Goal: Information Seeking & Learning: Learn about a topic

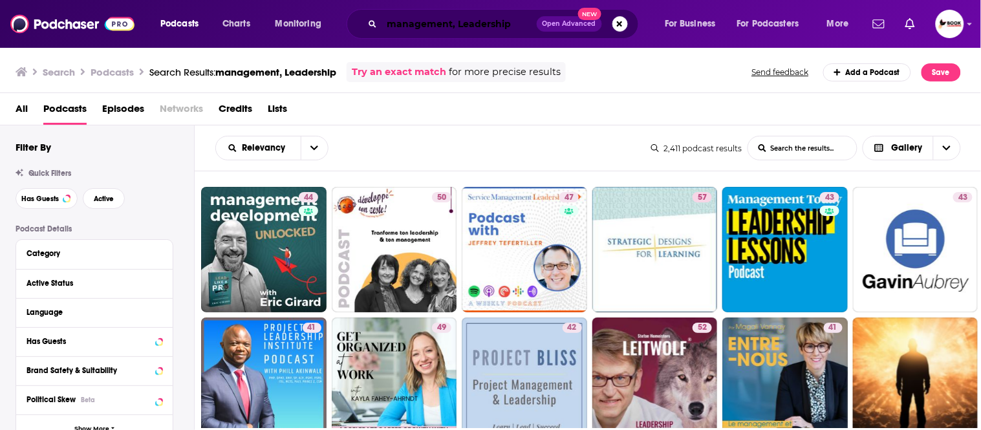
drag, startPoint x: 515, startPoint y: 20, endPoint x: 524, endPoint y: 24, distance: 9.9
click at [517, 21] on input "management, Leadership" at bounding box center [459, 24] width 155 height 21
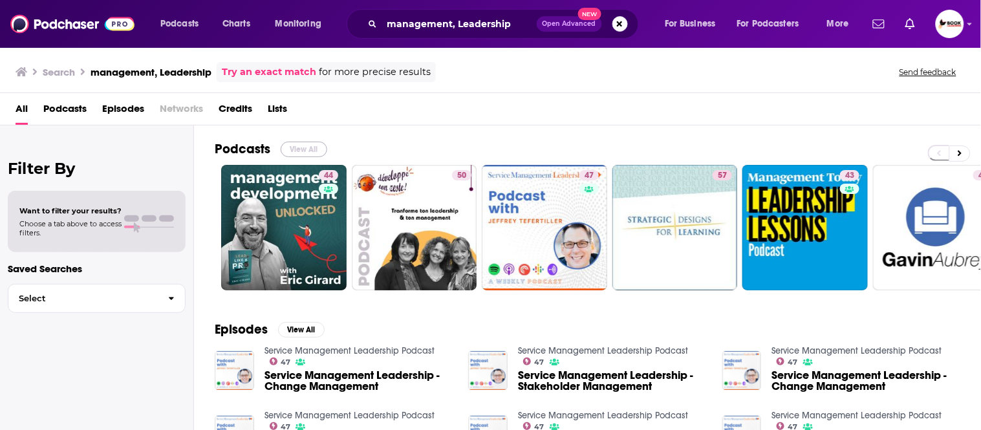
click at [301, 154] on button "View All" at bounding box center [304, 150] width 47 height 16
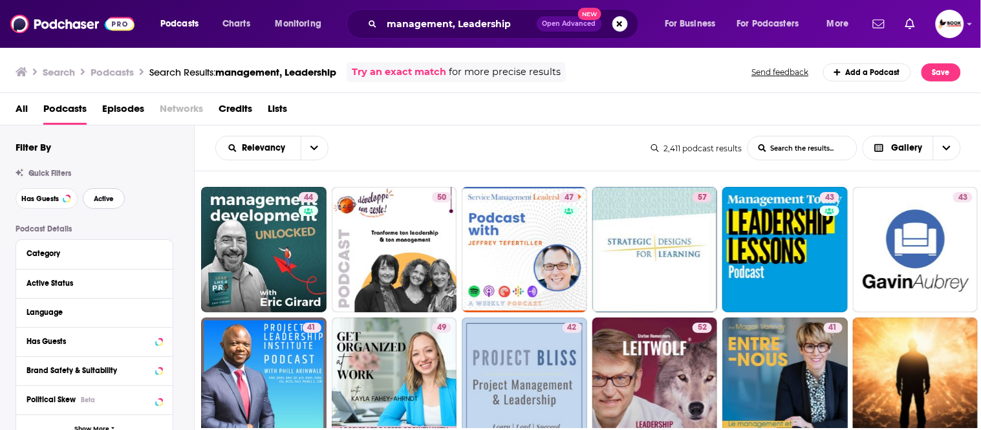
click at [101, 201] on span "Active" at bounding box center [104, 198] width 20 height 7
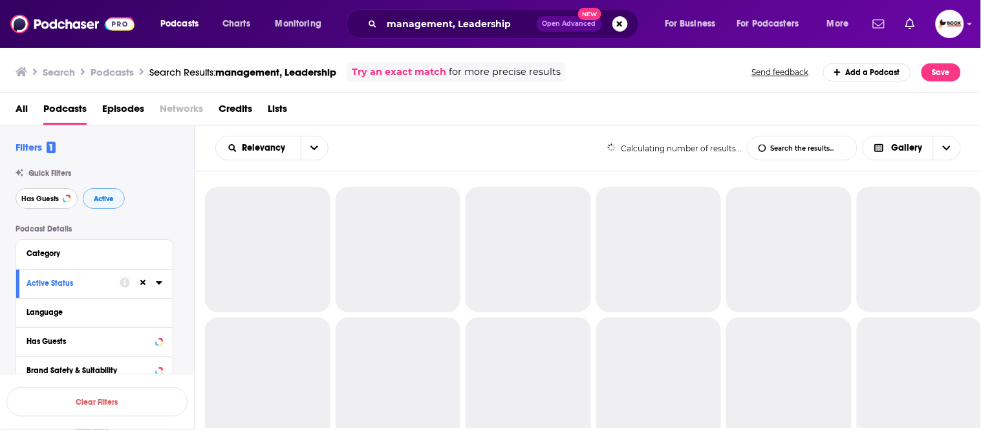
drag, startPoint x: 30, startPoint y: 201, endPoint x: 109, endPoint y: 197, distance: 78.4
click at [36, 201] on span "Has Guests" at bounding box center [40, 198] width 38 height 7
click at [111, 197] on span "Active" at bounding box center [104, 198] width 20 height 7
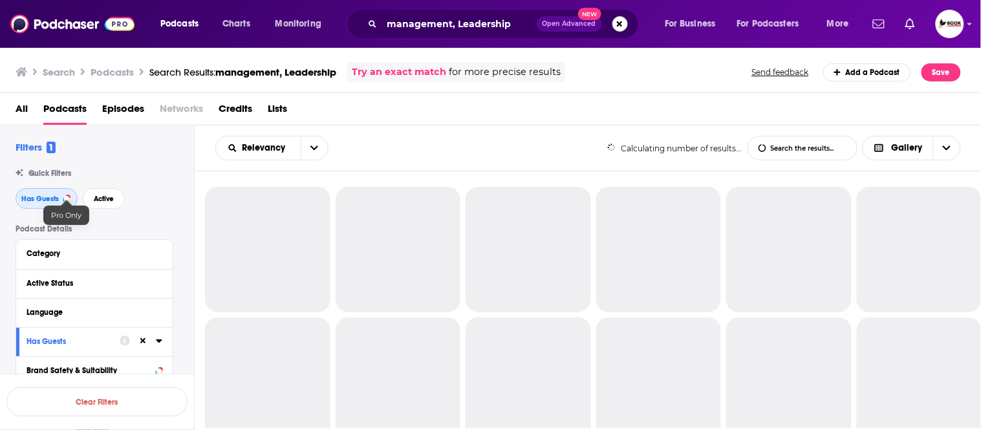
click at [54, 199] on span "Has Guests" at bounding box center [40, 198] width 38 height 7
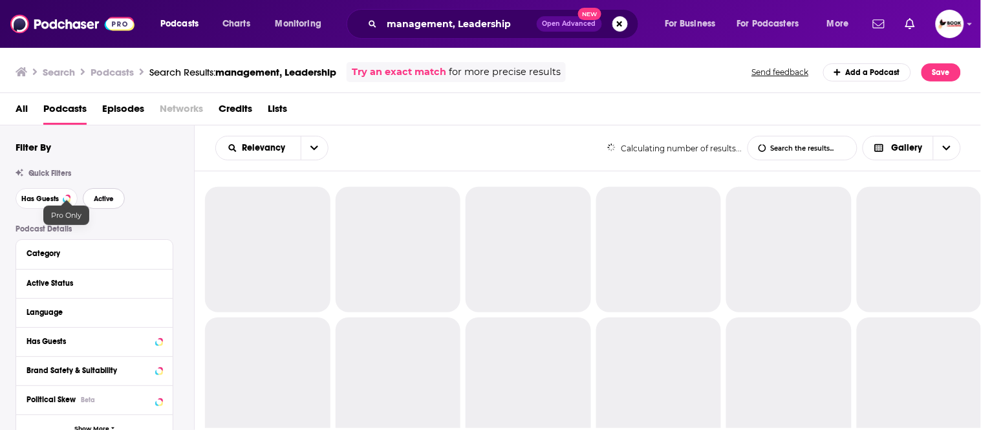
click at [102, 198] on span "Active" at bounding box center [104, 198] width 20 height 7
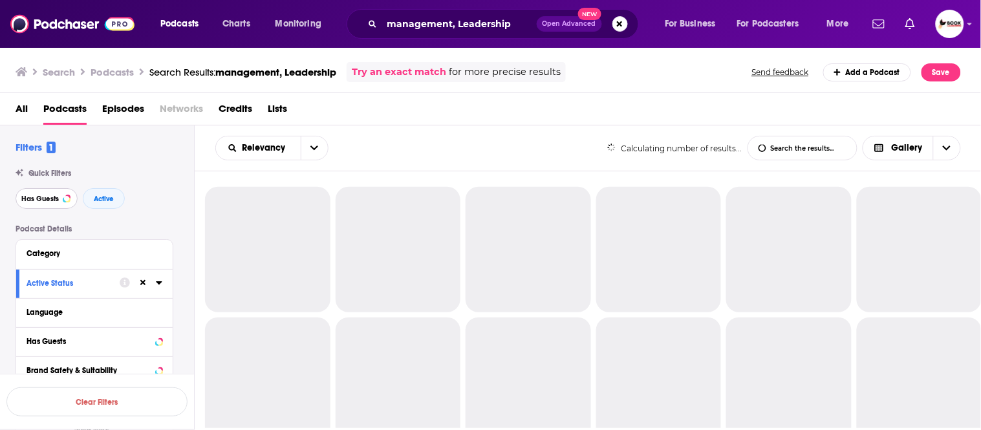
click at [27, 202] on span "Has Guests" at bounding box center [40, 198] width 38 height 7
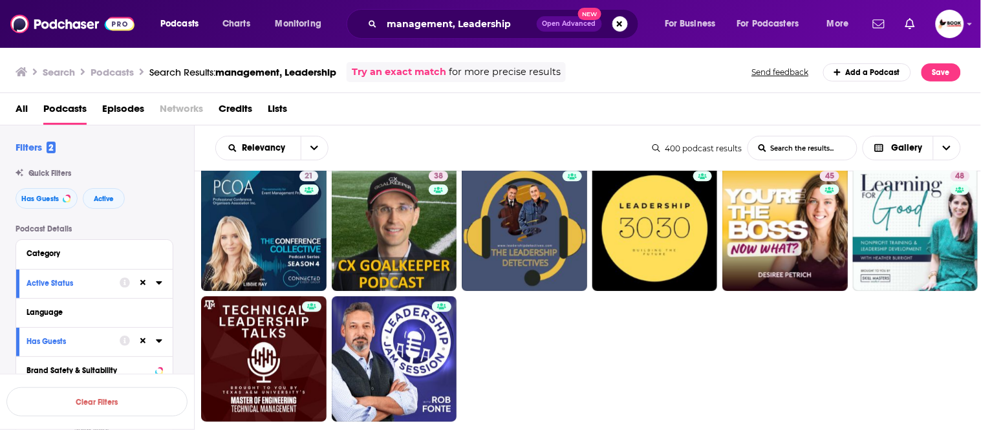
scroll to position [862, 0]
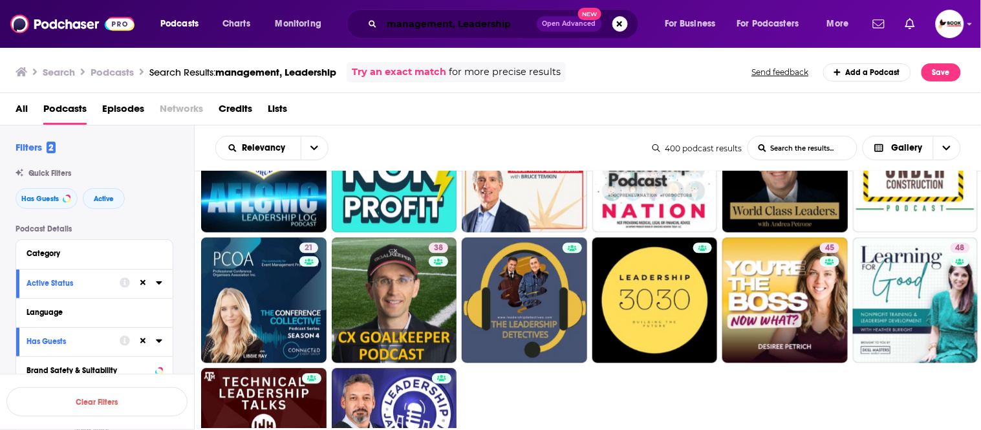
click at [428, 24] on input "management, Leadership" at bounding box center [459, 24] width 155 height 21
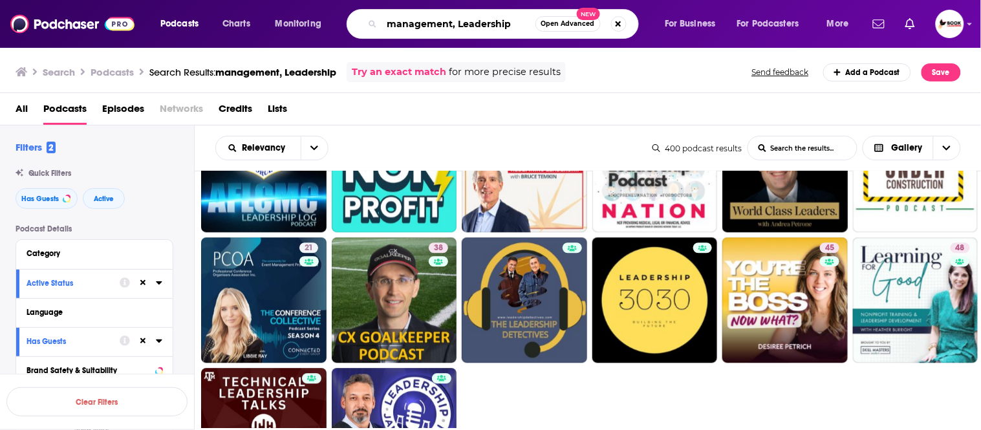
click at [428, 24] on input "management, Leadership" at bounding box center [458, 24] width 153 height 21
paste input "rief"
click at [441, 26] on input "grief," at bounding box center [458, 24] width 153 height 21
paste input "fatherhood"
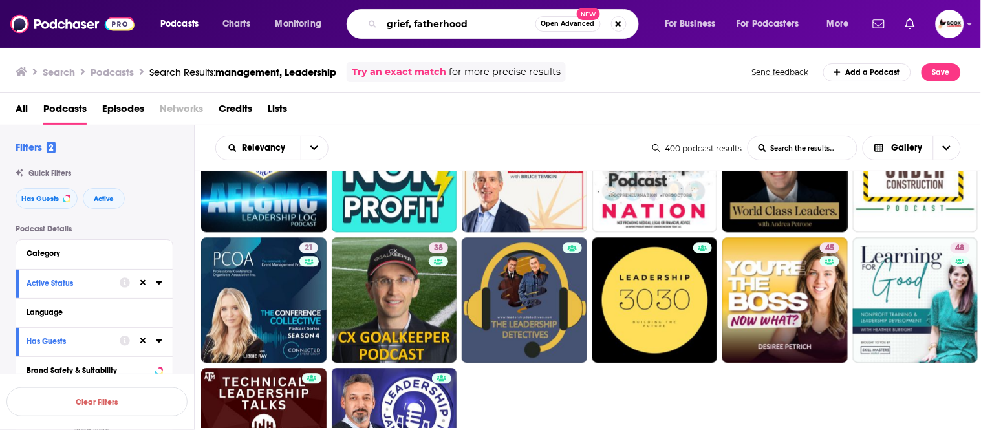
click at [497, 21] on input "grief, fatherhood" at bounding box center [458, 24] width 153 height 21
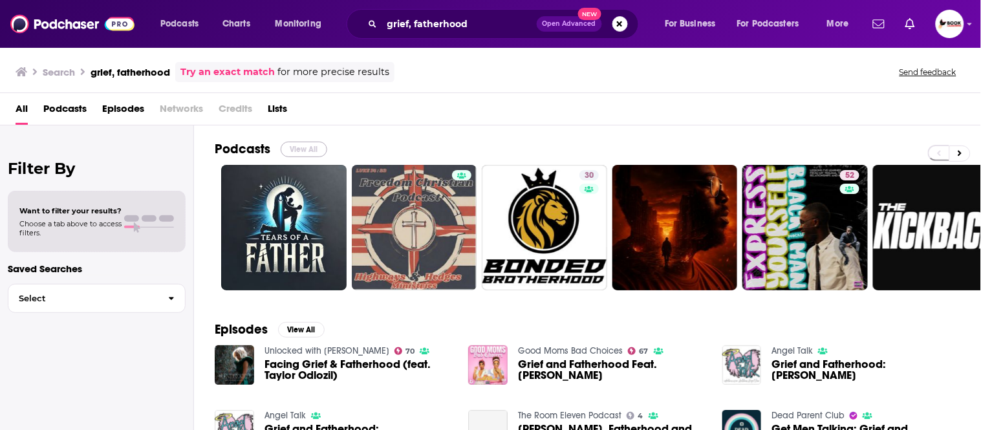
click at [309, 152] on button "View All" at bounding box center [304, 150] width 47 height 16
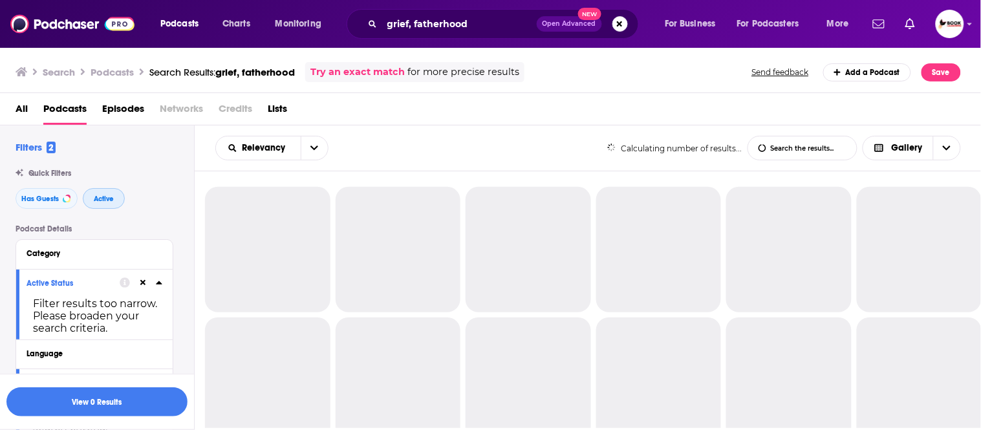
click at [102, 198] on span "Active" at bounding box center [104, 198] width 20 height 7
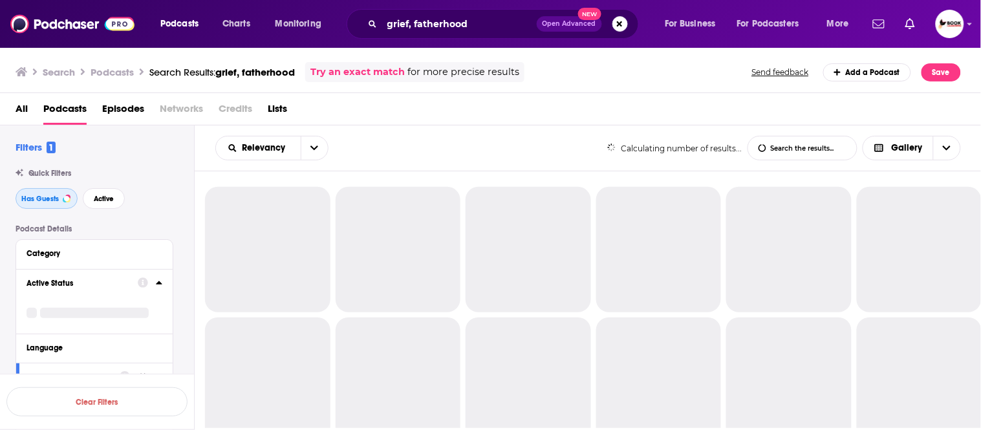
click at [23, 195] on span "Has Guests" at bounding box center [40, 198] width 38 height 7
click at [99, 202] on span "Active" at bounding box center [104, 198] width 20 height 7
click at [27, 199] on span "Has Guests" at bounding box center [40, 198] width 38 height 7
click at [94, 198] on span "Active" at bounding box center [104, 198] width 20 height 7
click at [27, 199] on span "Has Guests" at bounding box center [40, 198] width 38 height 7
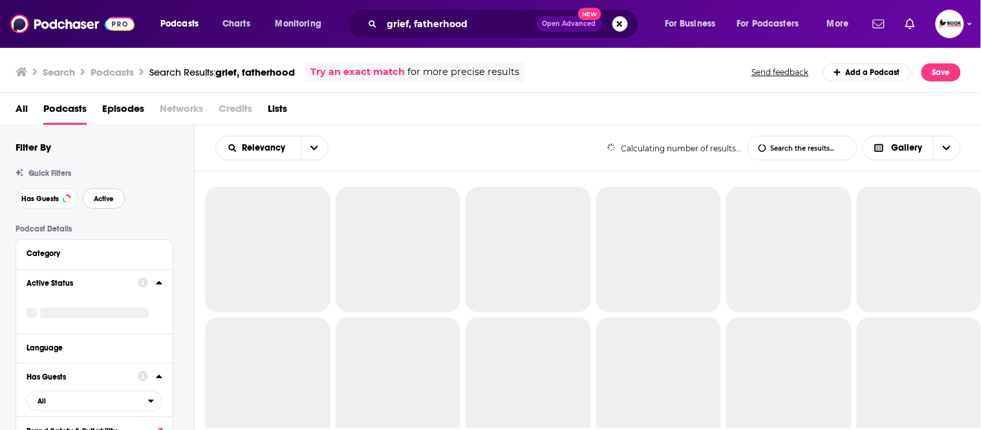
click at [92, 201] on button "Active" at bounding box center [104, 198] width 42 height 21
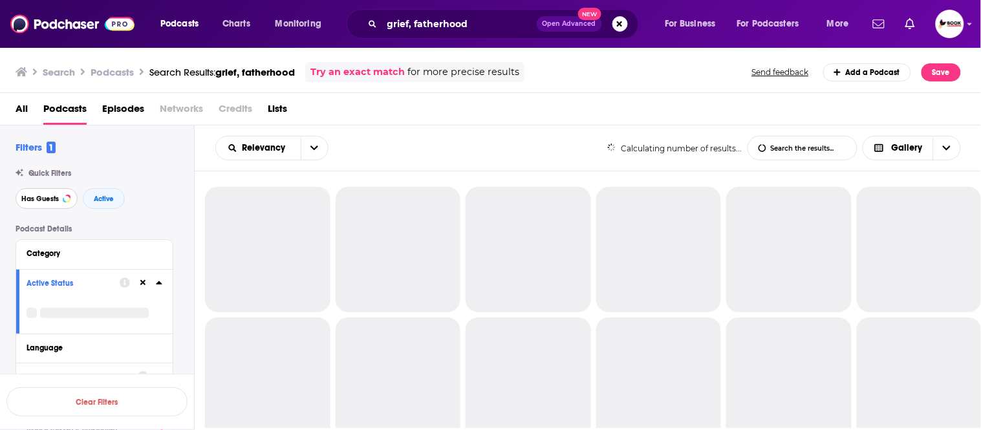
click at [46, 201] on span "Has Guests" at bounding box center [40, 198] width 38 height 7
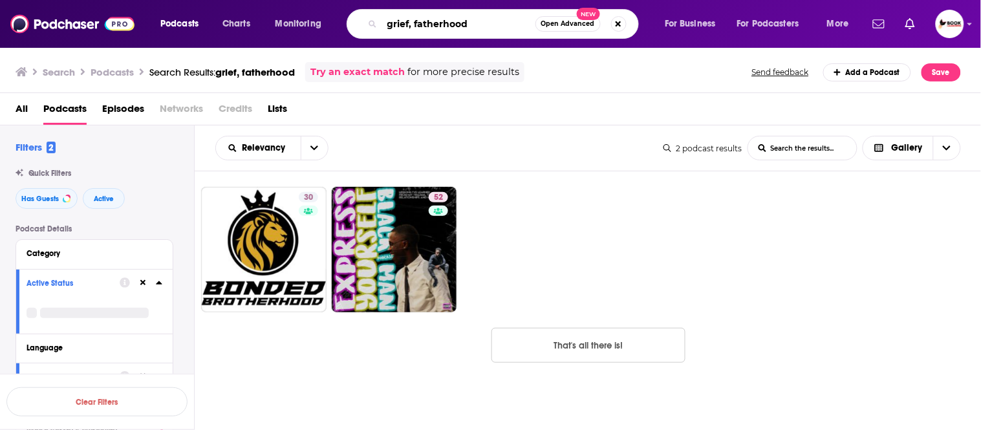
drag, startPoint x: 415, startPoint y: 19, endPoint x: 502, endPoint y: 19, distance: 87.3
click at [502, 19] on input "grief, fatherhood" at bounding box center [458, 24] width 153 height 21
click at [457, 16] on input "grief, fatherhood" at bounding box center [458, 24] width 153 height 21
click at [434, 23] on input "grief, fatherhood" at bounding box center [458, 24] width 153 height 21
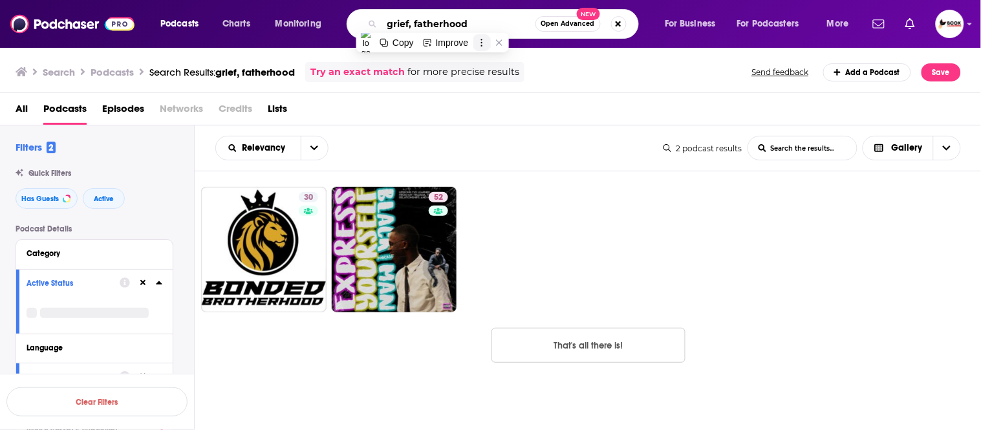
paste input "resilience"
type input "grief, resilience"
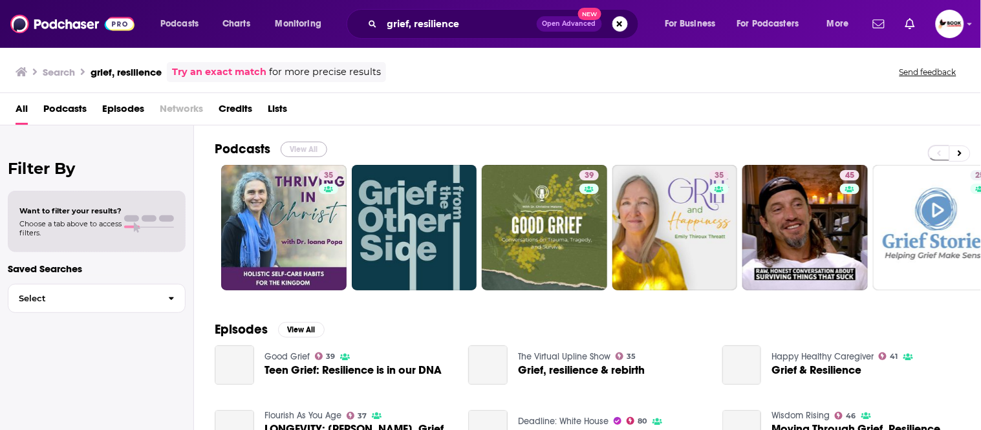
click at [306, 151] on button "View All" at bounding box center [304, 150] width 47 height 16
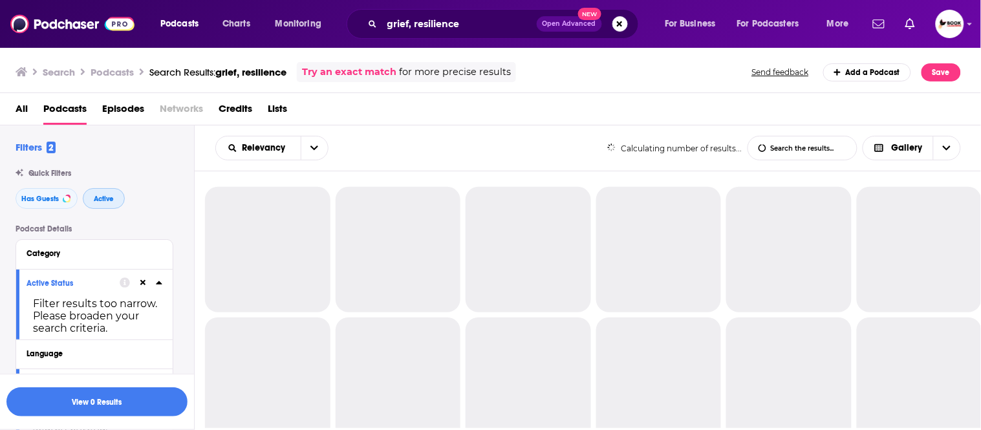
click at [117, 201] on button "Active" at bounding box center [104, 198] width 42 height 21
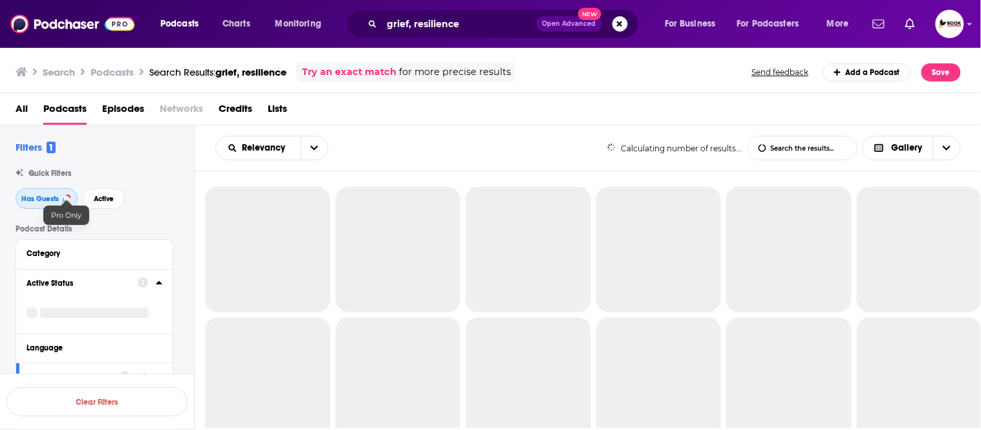
click at [48, 198] on span "Has Guests" at bounding box center [40, 198] width 38 height 7
click at [105, 195] on span "Active" at bounding box center [104, 198] width 20 height 7
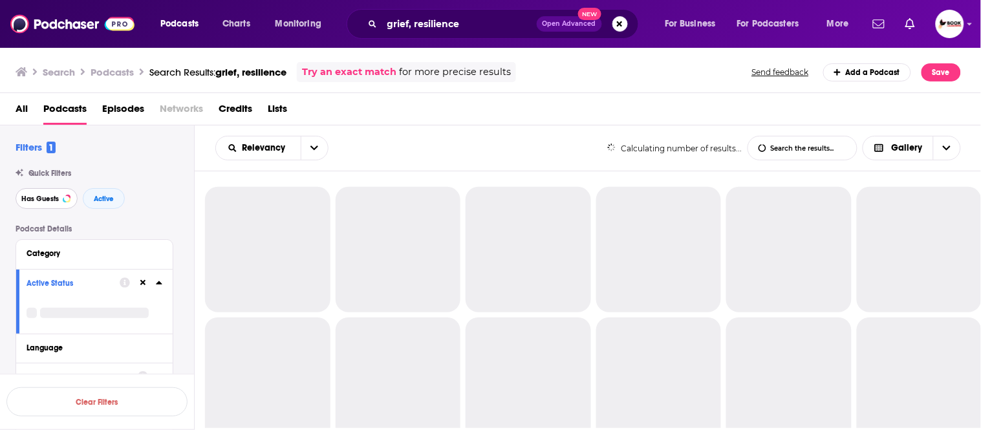
click at [42, 195] on span "Has Guests" at bounding box center [40, 198] width 38 height 7
click at [98, 197] on span "Active" at bounding box center [104, 198] width 20 height 7
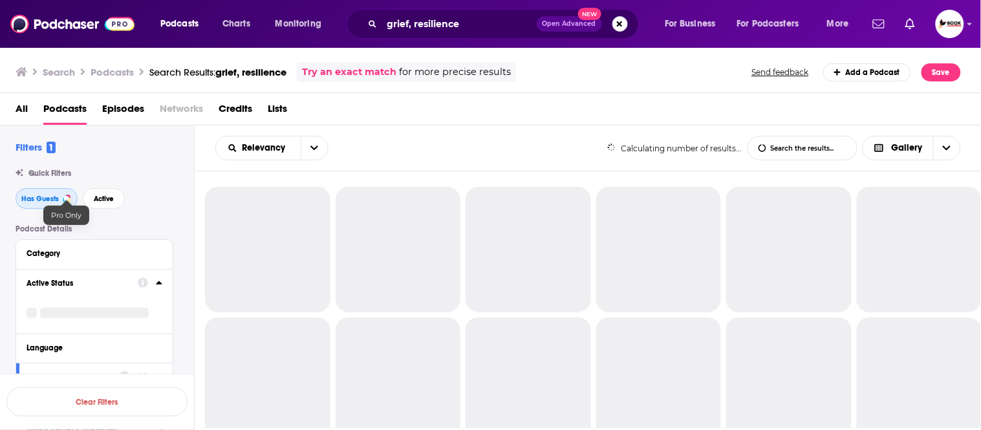
click at [38, 195] on span "Has Guests" at bounding box center [40, 198] width 38 height 7
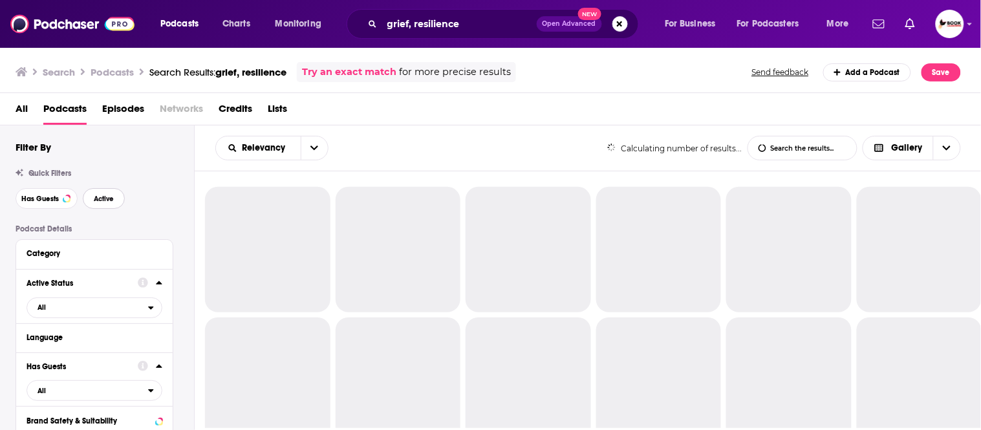
click at [102, 195] on span "Active" at bounding box center [104, 198] width 20 height 7
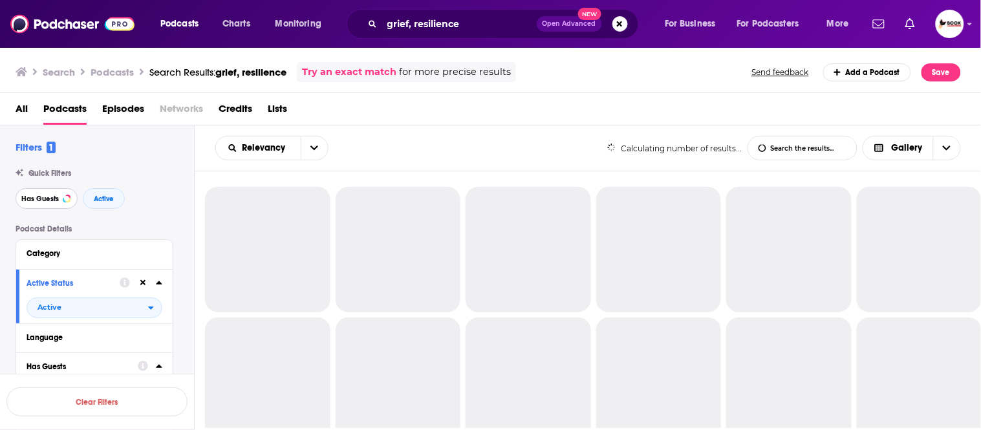
click at [44, 197] on span "Has Guests" at bounding box center [40, 198] width 38 height 7
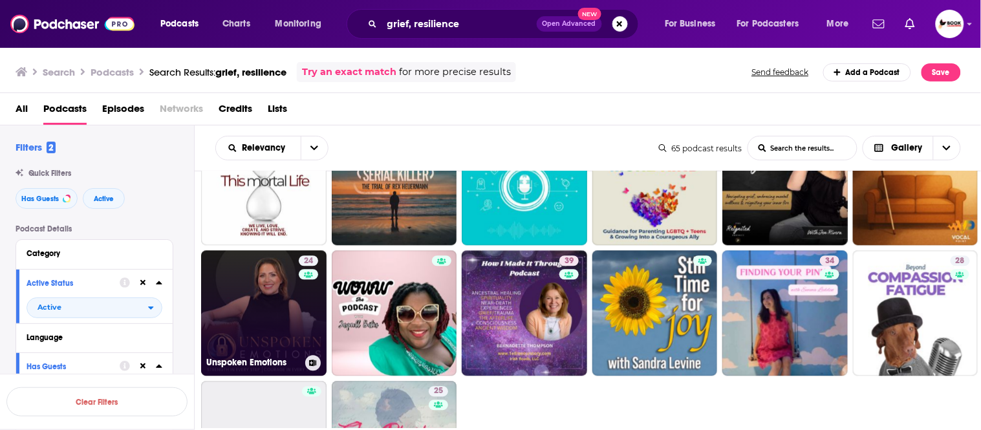
scroll to position [934, 0]
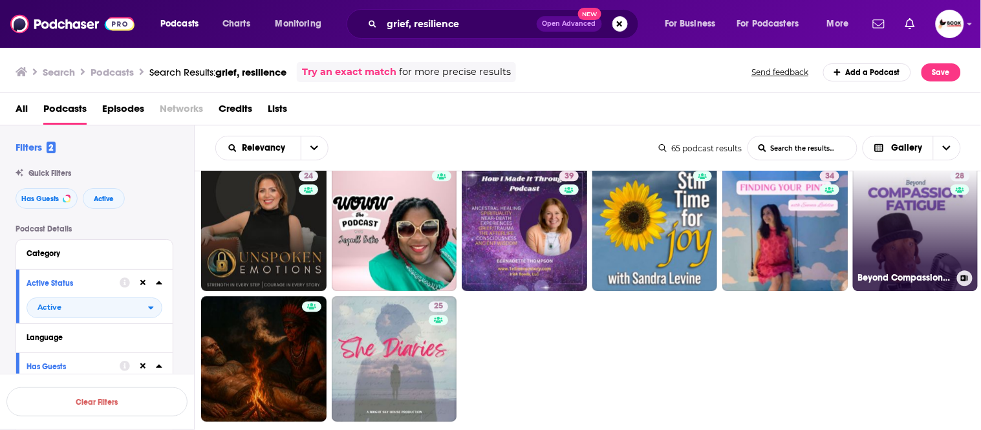
drag, startPoint x: 896, startPoint y: 235, endPoint x: 759, endPoint y: 37, distance: 241.3
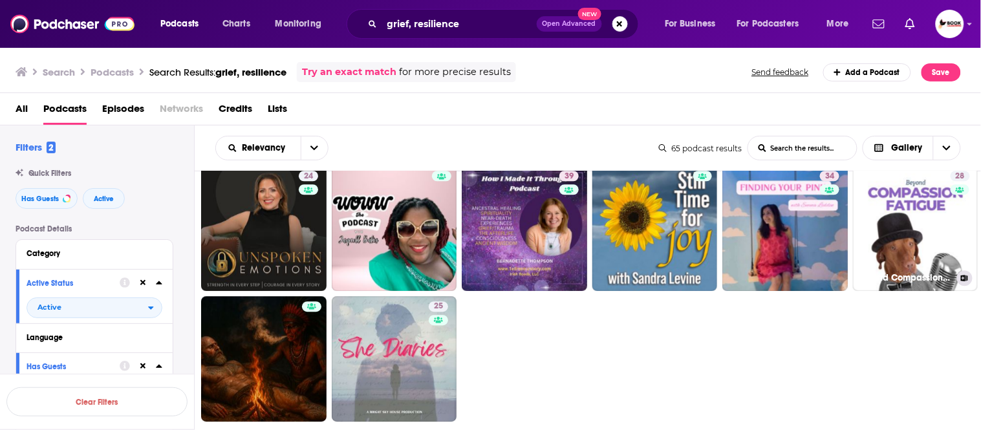
click at [768, 8] on div "Podcasts Charts Monitoring grief, resilience Open Advanced New For Business For…" at bounding box center [490, 24] width 981 height 48
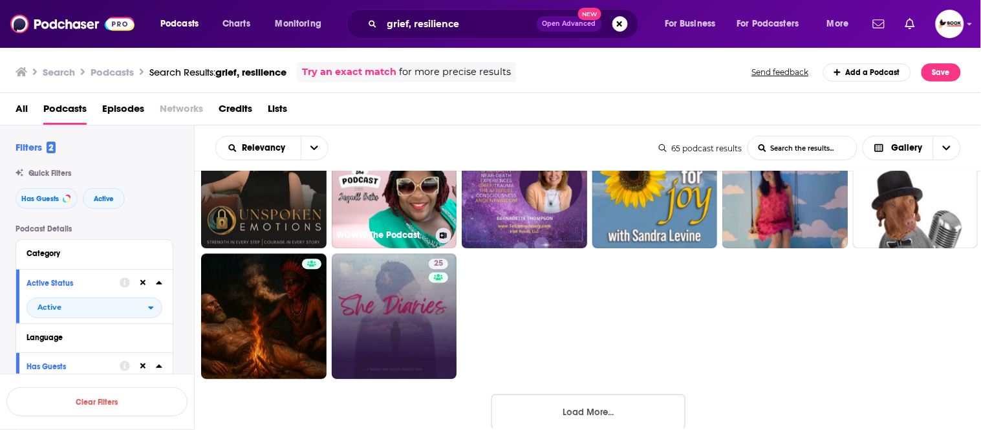
scroll to position [997, 0]
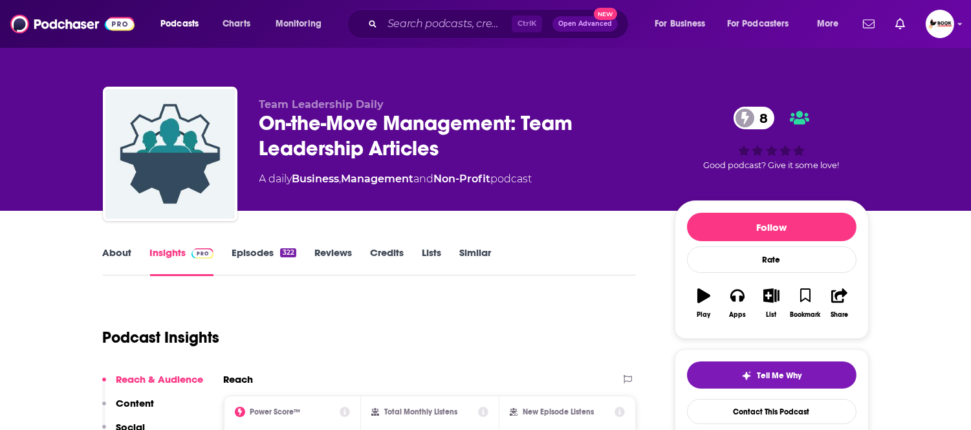
click at [117, 251] on link "About" at bounding box center [117, 261] width 29 height 30
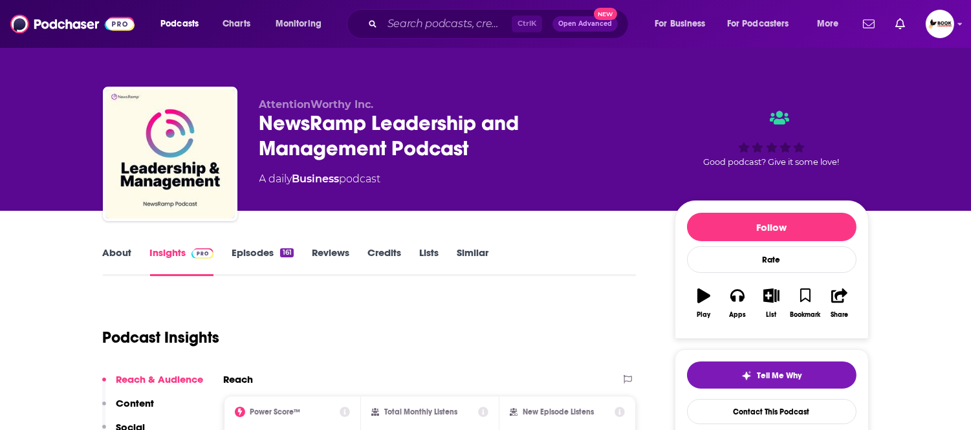
click at [114, 259] on link "About" at bounding box center [117, 261] width 29 height 30
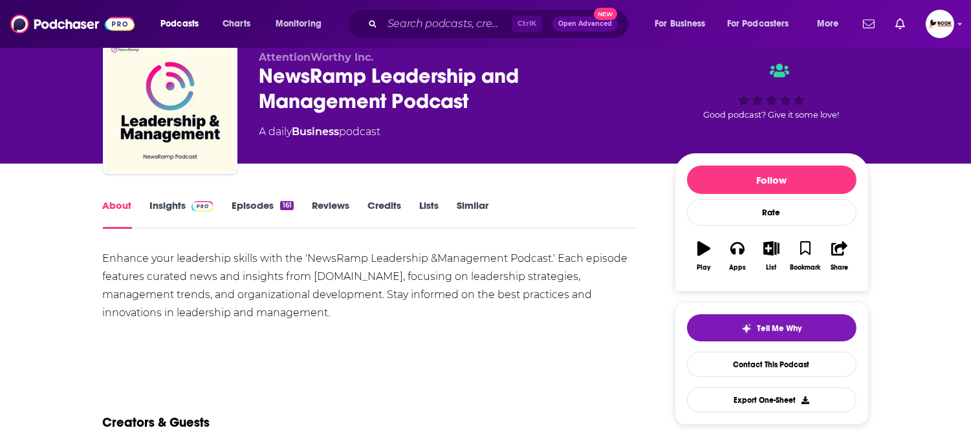
scroll to position [72, 0]
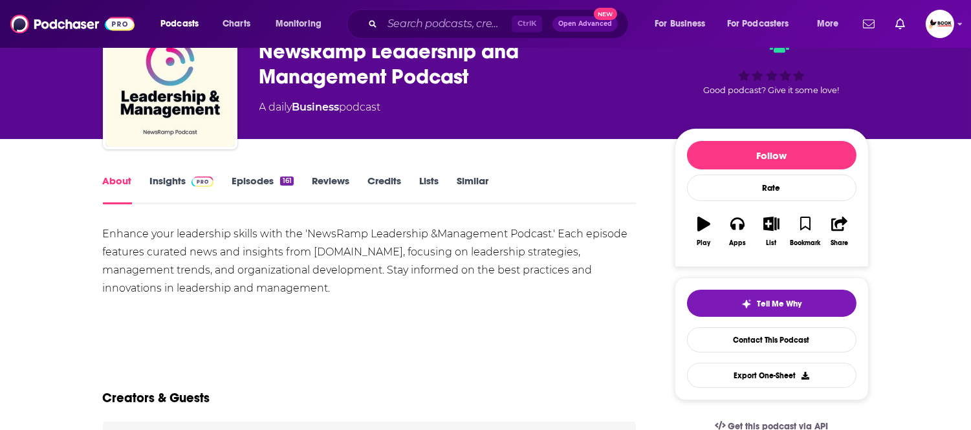
click at [164, 182] on link "Insights" at bounding box center [182, 190] width 64 height 30
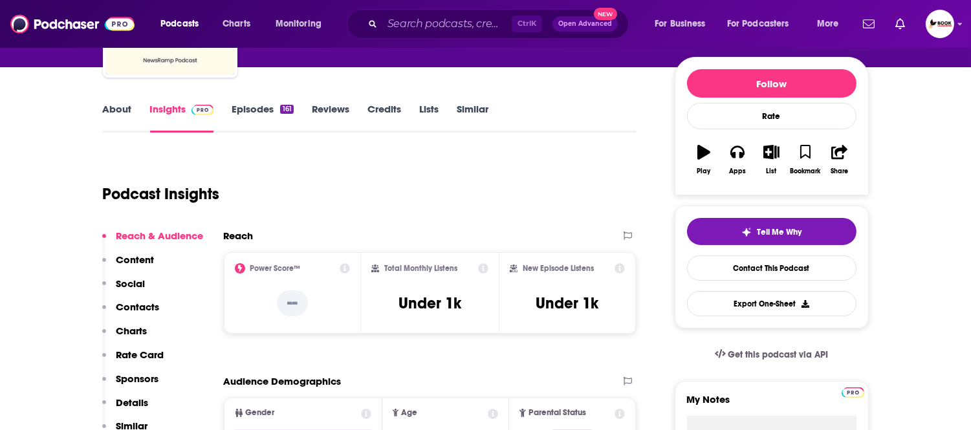
click at [156, 302] on p "Contacts" at bounding box center [137, 307] width 43 height 12
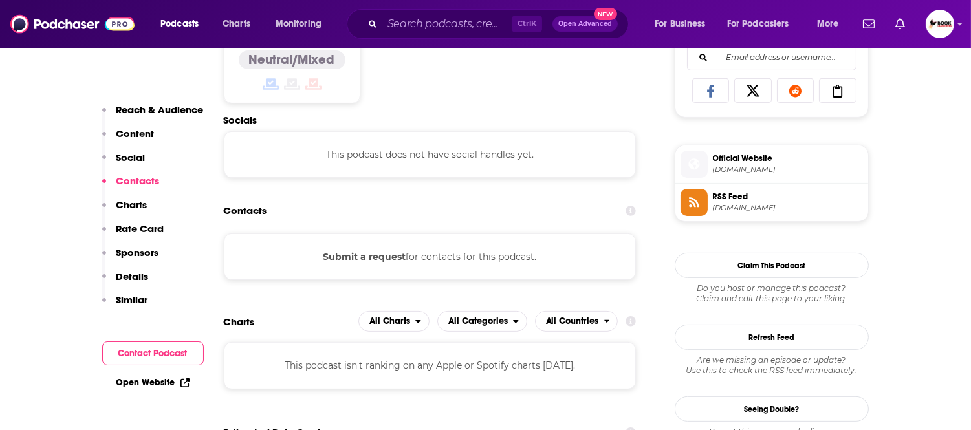
scroll to position [870, 0]
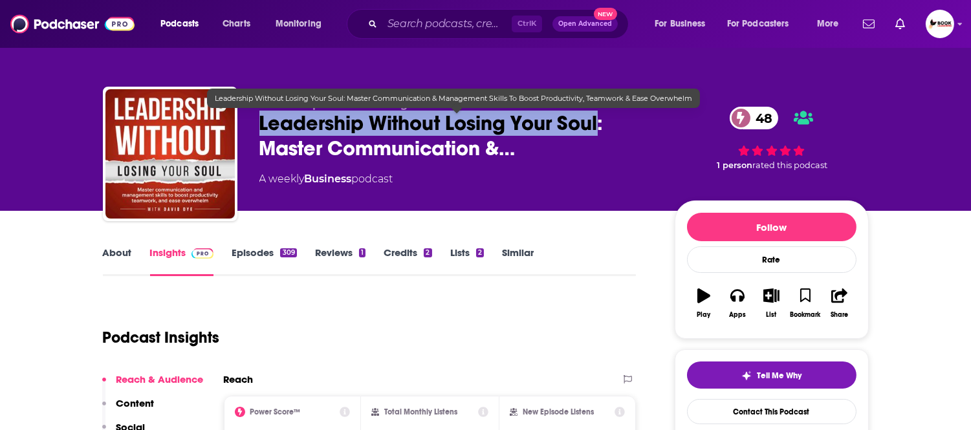
drag, startPoint x: 261, startPoint y: 127, endPoint x: 600, endPoint y: 130, distance: 338.9
click at [600, 130] on span "Leadership Without Losing Your Soul: Master Communication &…" at bounding box center [456, 136] width 395 height 50
copy h2 "Leadership Without Losing Your Soul"
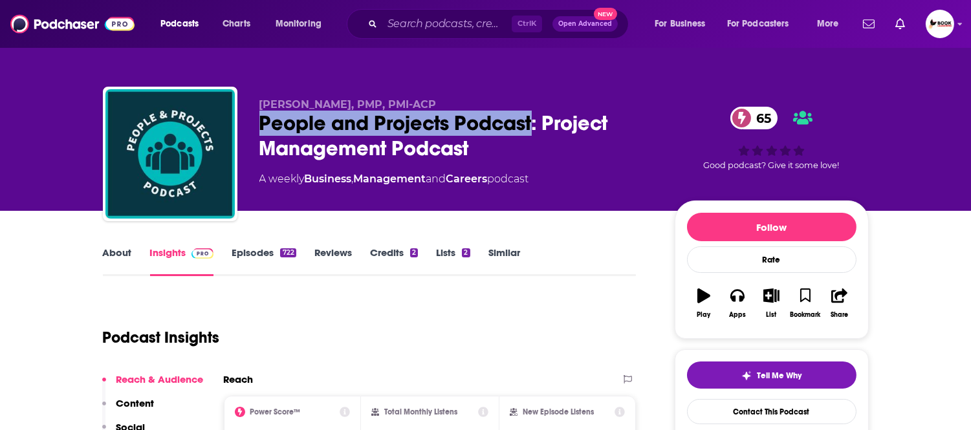
drag, startPoint x: 251, startPoint y: 127, endPoint x: 533, endPoint y: 127, distance: 282.0
click at [533, 127] on div "[PERSON_NAME], PMP, PMI-ACP People and Projects Podcast: Project Management Pod…" at bounding box center [486, 157] width 766 height 140
copy h2 "People and Projects Podcast"
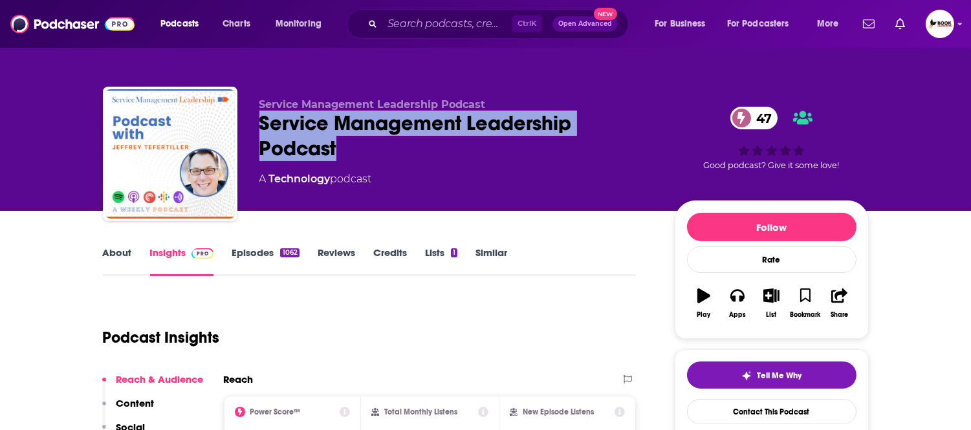
drag, startPoint x: 250, startPoint y: 129, endPoint x: 358, endPoint y: 153, distance: 110.5
click at [358, 153] on div "Service Management Leadership Podcast Service Management Leadership Podcast 47 …" at bounding box center [486, 157] width 766 height 140
copy h2 "Service Management Leadership Podcast"
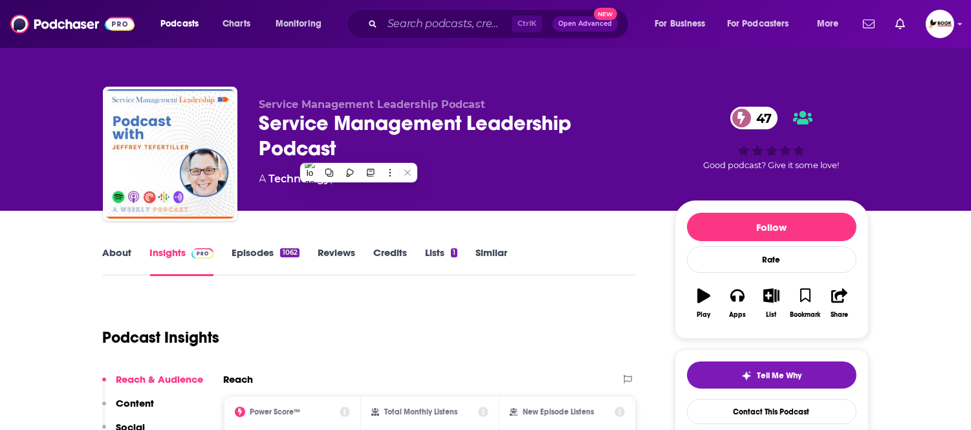
click at [512, 171] on div "Service Management Leadership Podcast Service Management Leadership Podcast 47 …" at bounding box center [456, 149] width 395 height 103
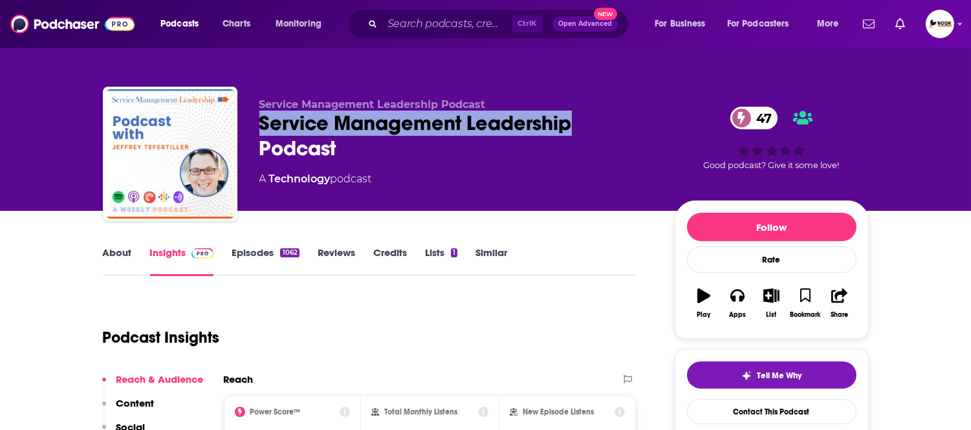
drag, startPoint x: 252, startPoint y: 124, endPoint x: 568, endPoint y: 124, distance: 315.6
click at [568, 124] on div "Service Management Leadership Podcast Service Management Leadership Podcast 47 …" at bounding box center [486, 157] width 766 height 140
copy h2 "Service Management Leadership"
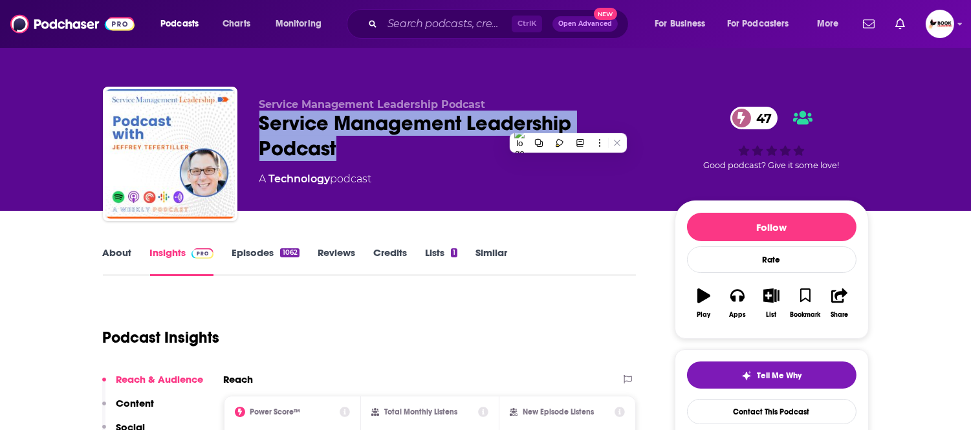
drag, startPoint x: 322, startPoint y: 147, endPoint x: 250, endPoint y: 125, distance: 75.1
click at [250, 125] on div "Service Management Leadership Podcast Service Management Leadership Podcast 47 …" at bounding box center [486, 157] width 766 height 140
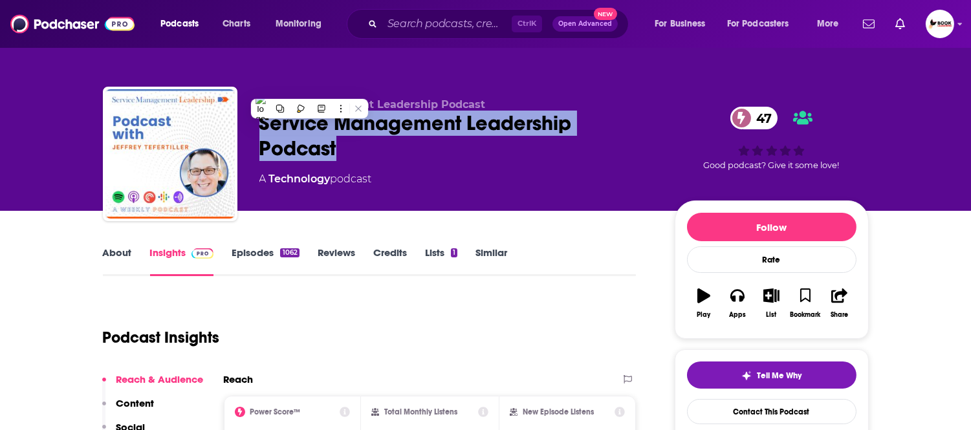
copy h2 "Service Management Leadership Podcast"
click at [406, 175] on div "A Technology podcast" at bounding box center [456, 179] width 395 height 16
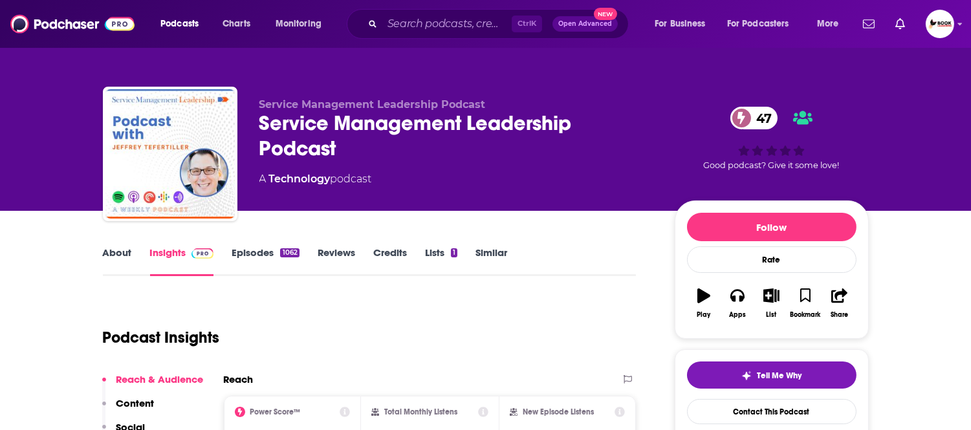
click at [107, 251] on link "About" at bounding box center [117, 261] width 29 height 30
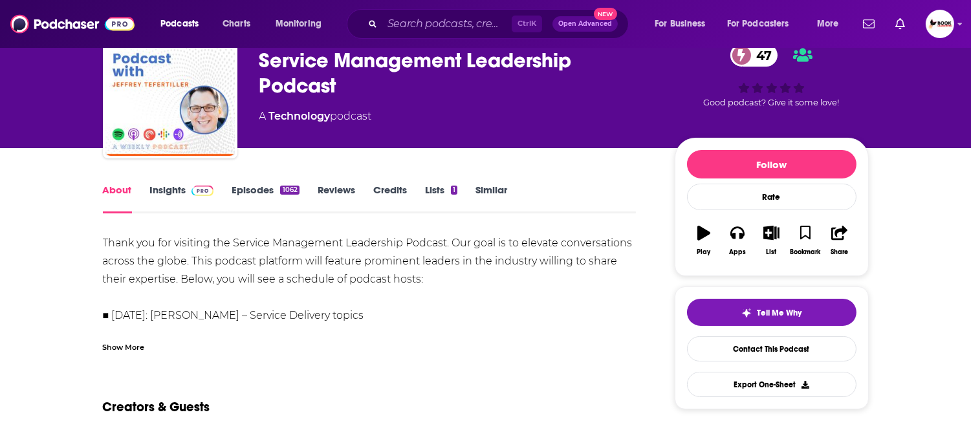
scroll to position [72, 0]
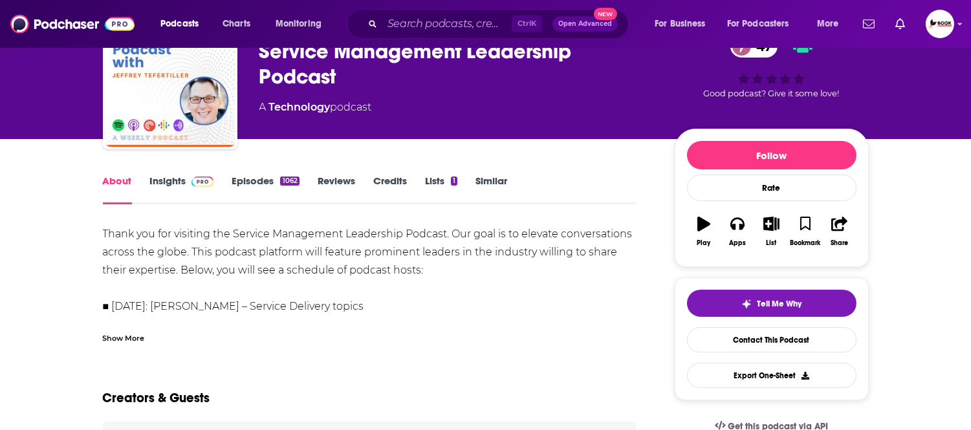
click at [142, 338] on div "Show More" at bounding box center [124, 337] width 42 height 12
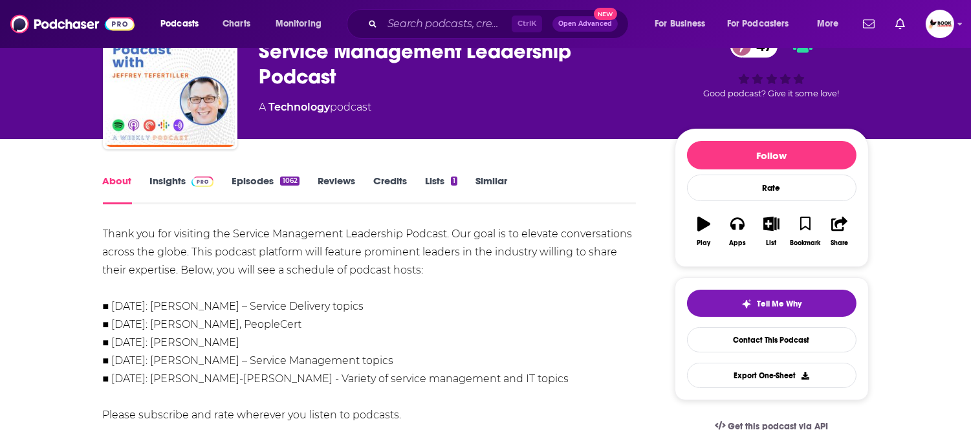
click at [160, 189] on link "Insights" at bounding box center [182, 190] width 64 height 30
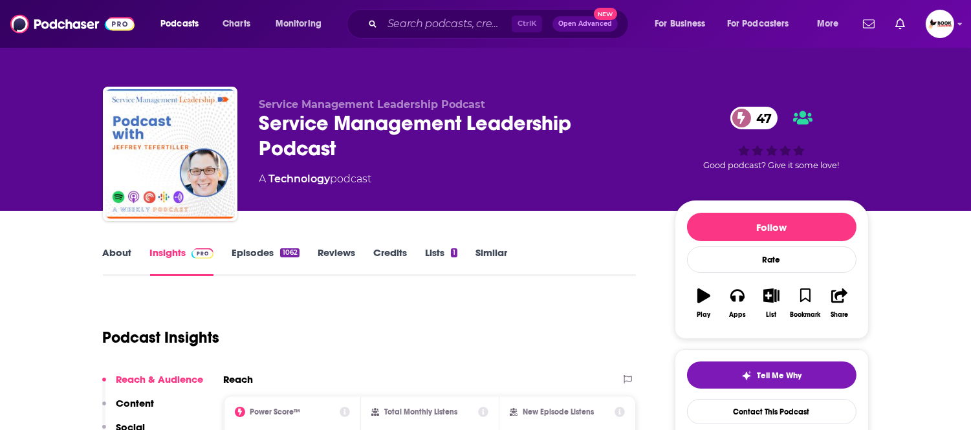
click at [113, 254] on link "About" at bounding box center [117, 261] width 29 height 30
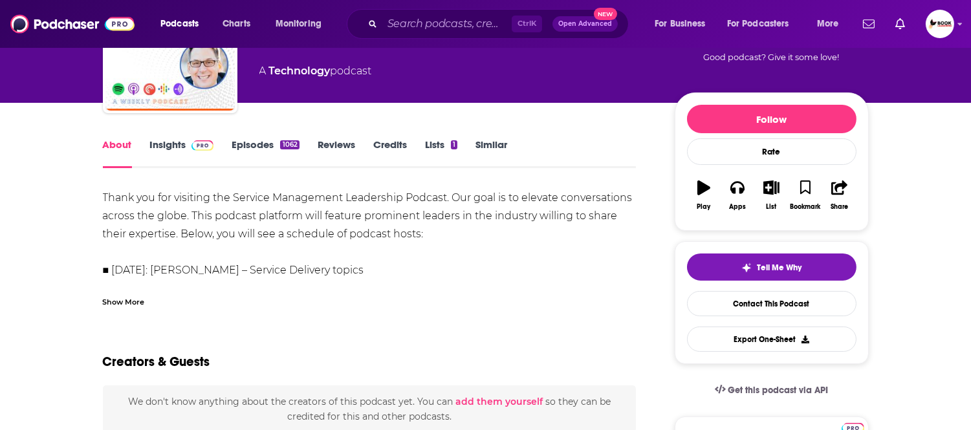
scroll to position [72, 0]
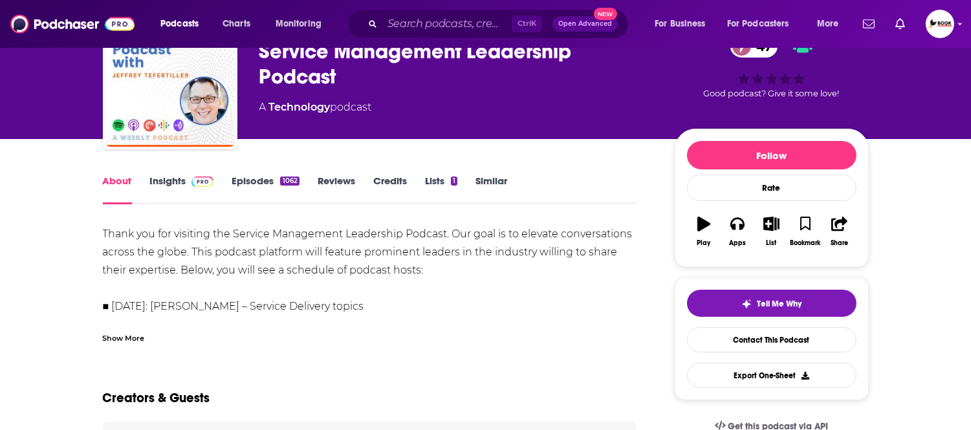
click at [138, 325] on div "Show More" at bounding box center [370, 333] width 534 height 22
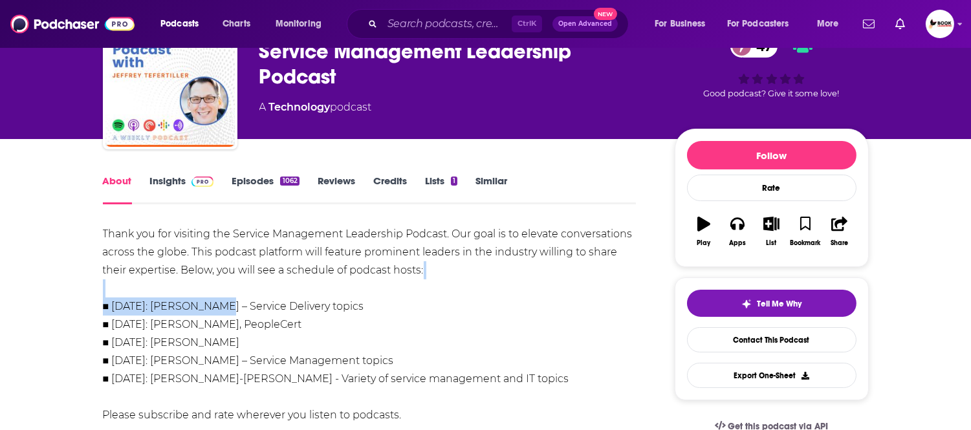
drag, startPoint x: 162, startPoint y: 288, endPoint x: 228, endPoint y: 305, distance: 68.1
click at [214, 305] on div "Thank you for visiting the Service Management Leadership Podcast. Our goal is t…" at bounding box center [370, 324] width 534 height 199
click at [259, 283] on div "Thank you for visiting the Service Management Leadership Podcast. Our goal is t…" at bounding box center [370, 324] width 534 height 199
drag, startPoint x: 243, startPoint y: 307, endPoint x: 159, endPoint y: 307, distance: 84.1
click at [159, 307] on div "Thank you for visiting the Service Management Leadership Podcast. Our goal is t…" at bounding box center [370, 324] width 534 height 199
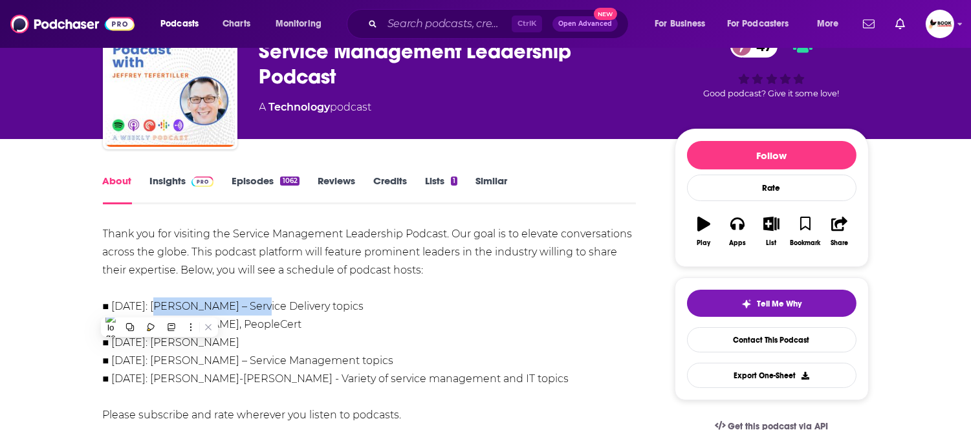
copy div "Jeffrey Tefertiller"
click at [170, 177] on link "Insights" at bounding box center [182, 190] width 64 height 30
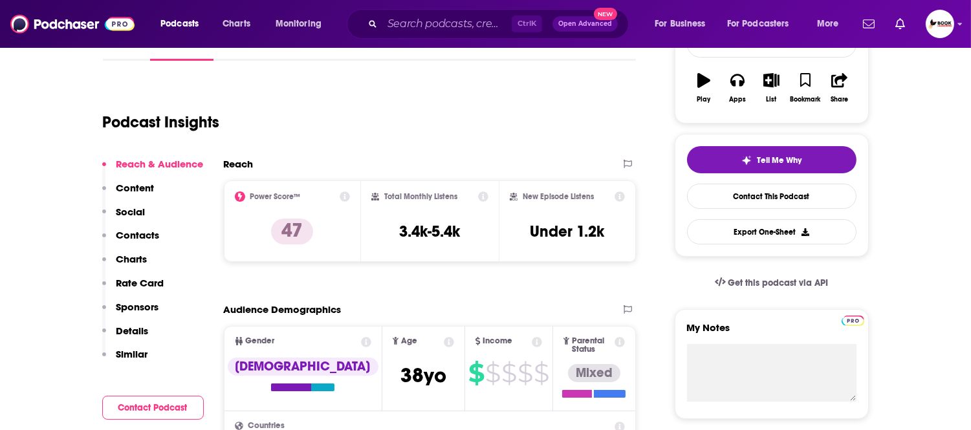
click at [147, 237] on p "Contacts" at bounding box center [137, 235] width 43 height 12
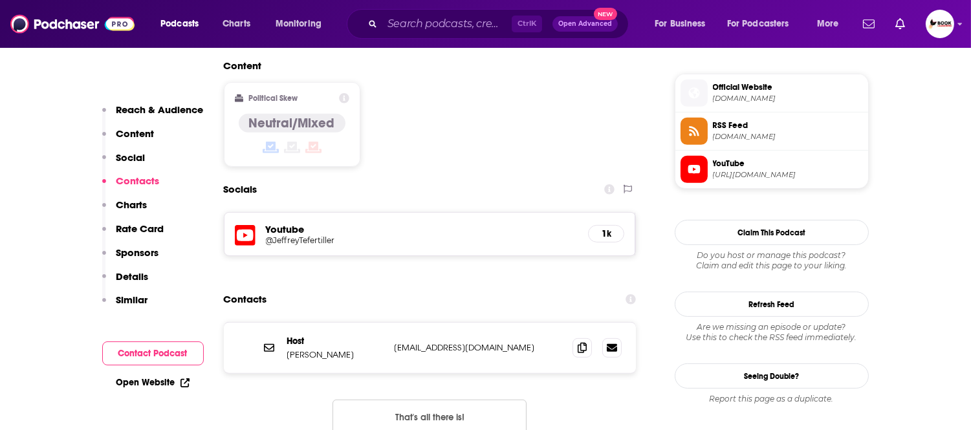
scroll to position [1066, 0]
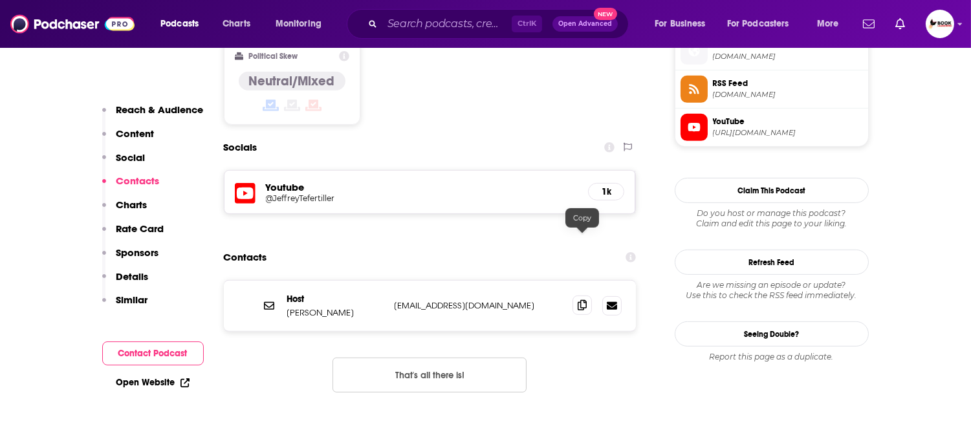
click at [578, 300] on icon at bounding box center [582, 305] width 9 height 10
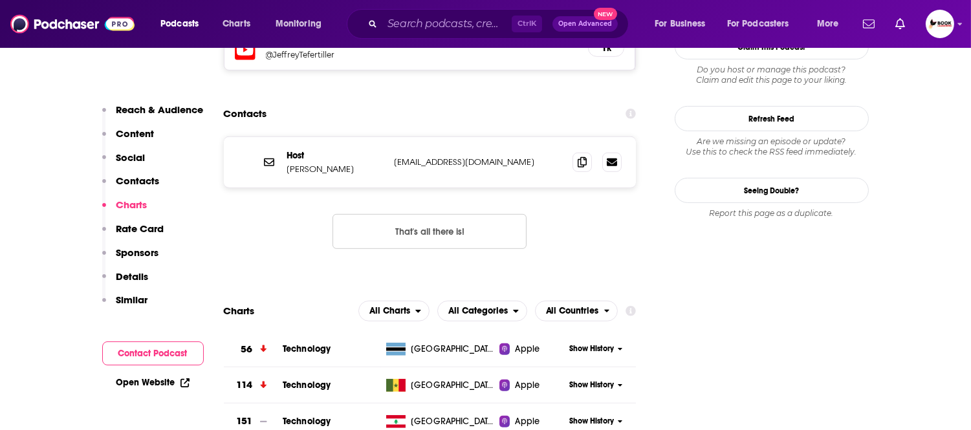
scroll to position [1210, 0]
click at [169, 380] on link "Open Website" at bounding box center [152, 382] width 73 height 11
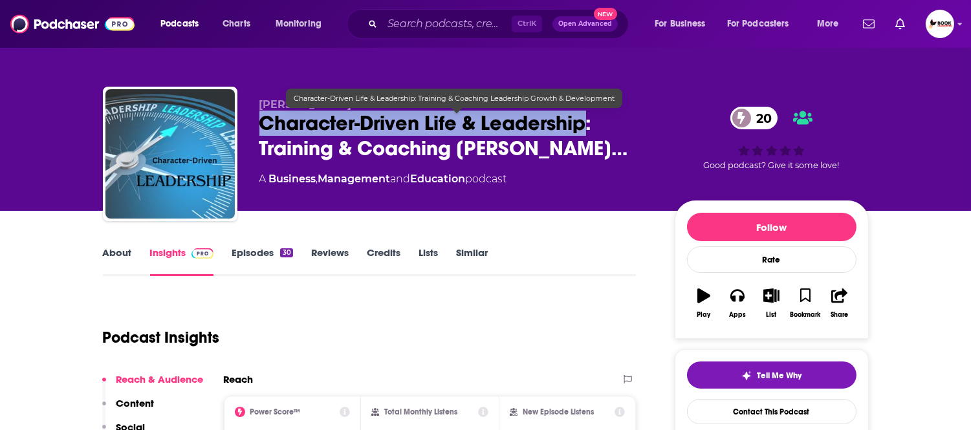
drag, startPoint x: 259, startPoint y: 130, endPoint x: 587, endPoint y: 126, distance: 327.9
click at [587, 126] on span "Character-Driven Life & Leadership: Training & Coaching Lea…" at bounding box center [456, 136] width 395 height 50
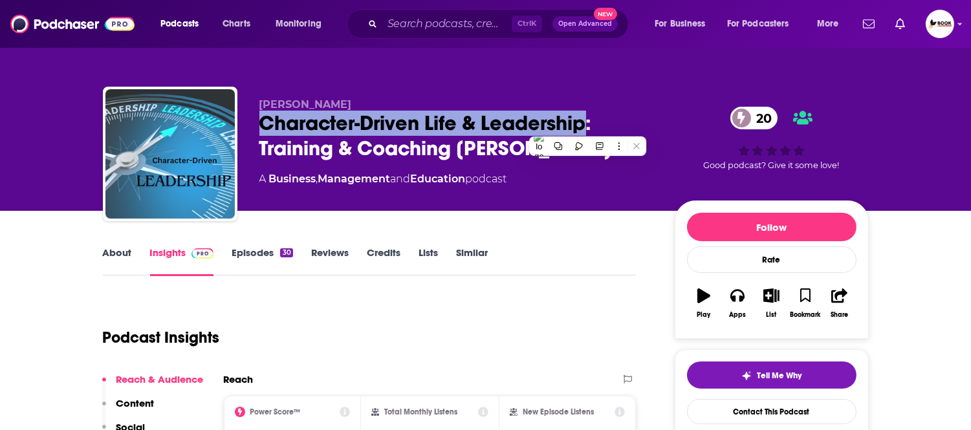
copy h2 "Character-Driven Life & Leadership"
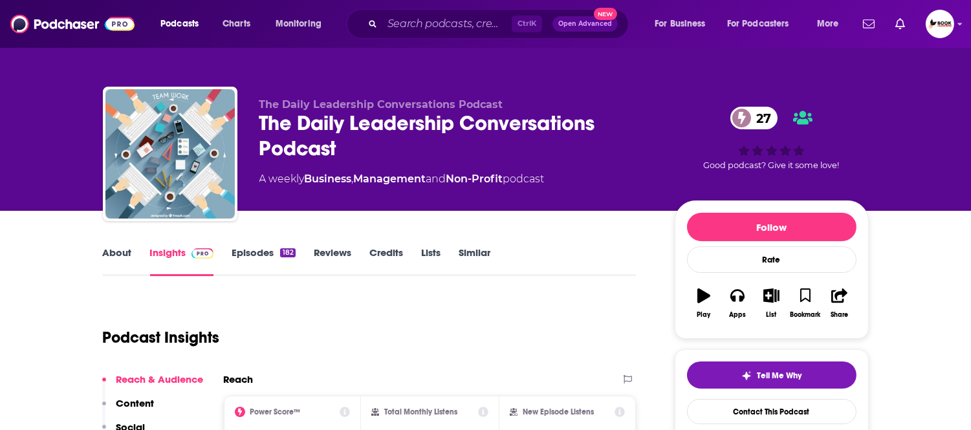
click at [125, 259] on link "About" at bounding box center [117, 261] width 29 height 30
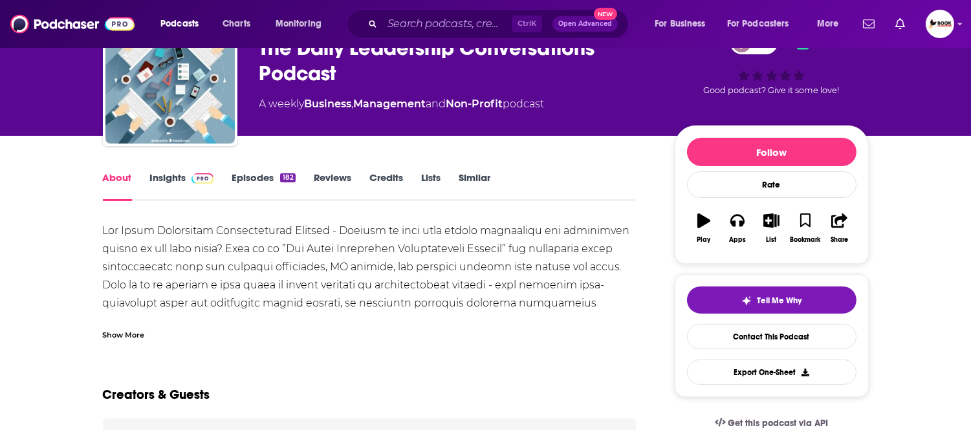
scroll to position [72, 0]
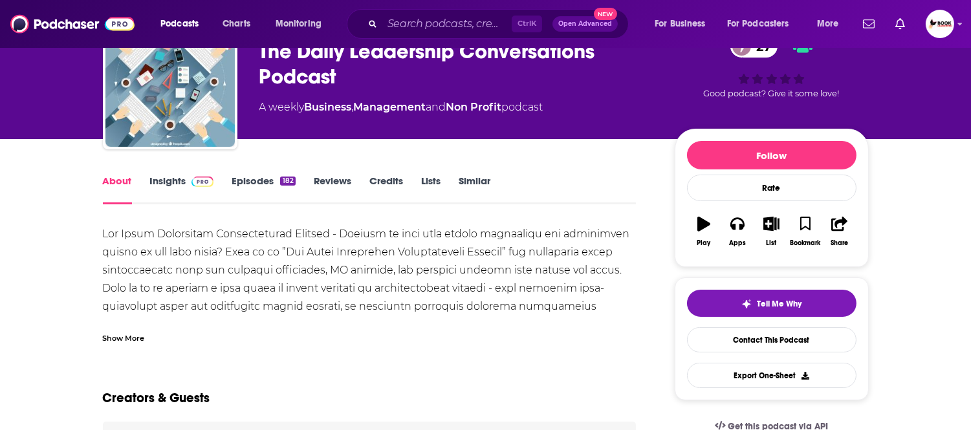
click at [125, 337] on div "Show More" at bounding box center [124, 337] width 42 height 12
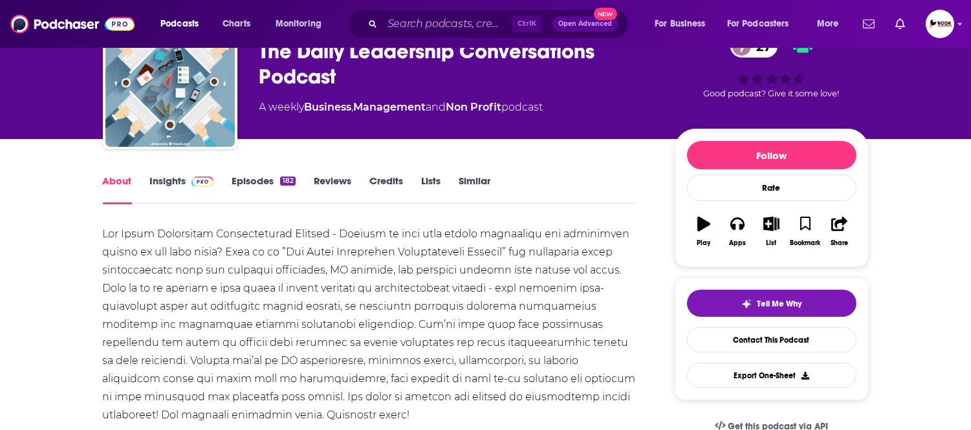
click at [159, 182] on link "Insights" at bounding box center [182, 190] width 64 height 30
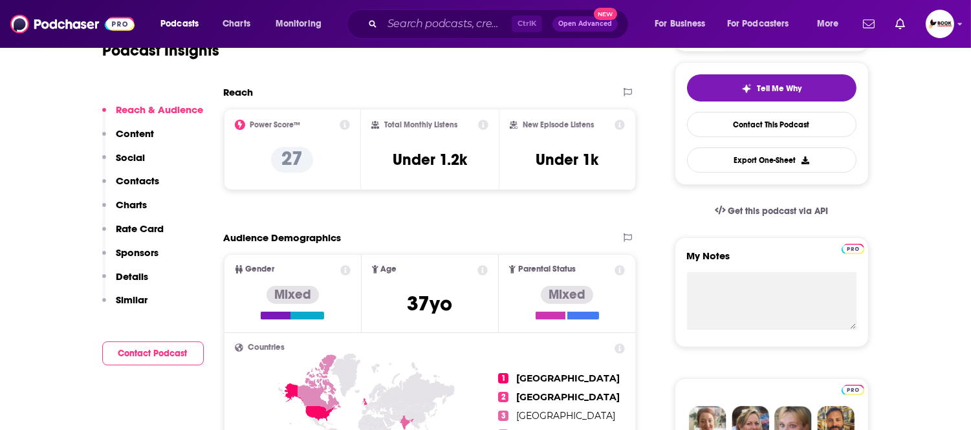
click at [144, 184] on p "Contacts" at bounding box center [137, 181] width 43 height 12
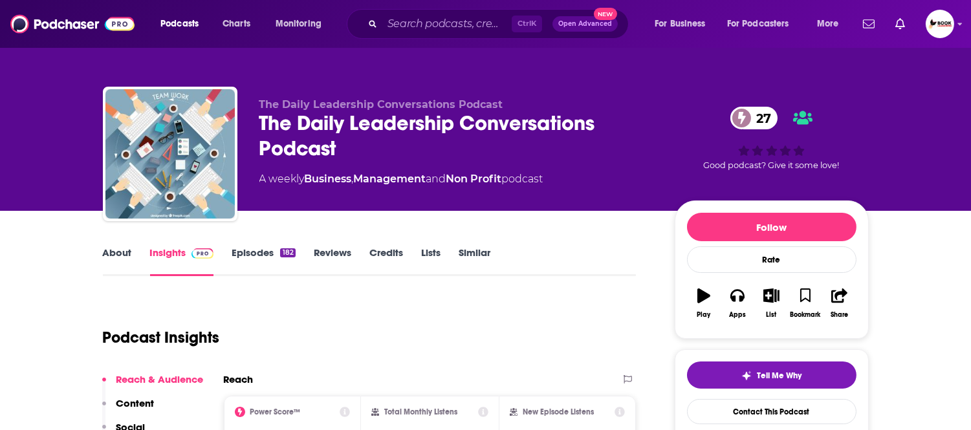
click at [111, 254] on link "About" at bounding box center [117, 261] width 29 height 30
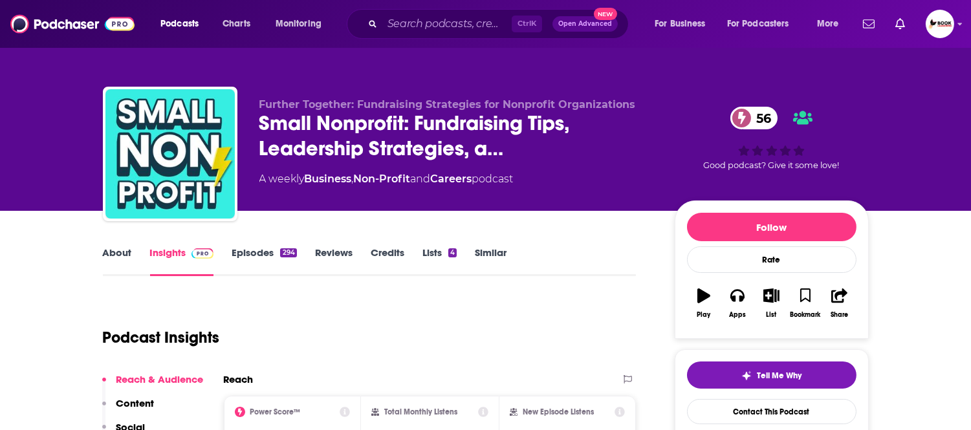
click at [125, 257] on link "About" at bounding box center [117, 261] width 29 height 30
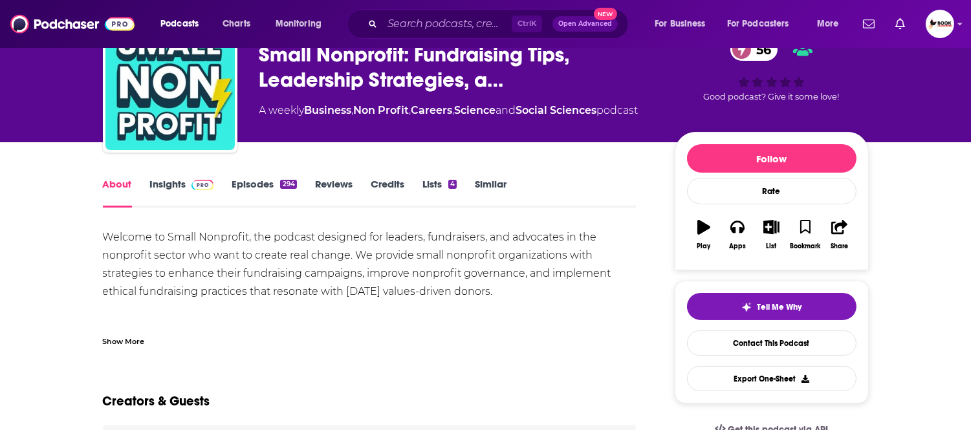
scroll to position [144, 0]
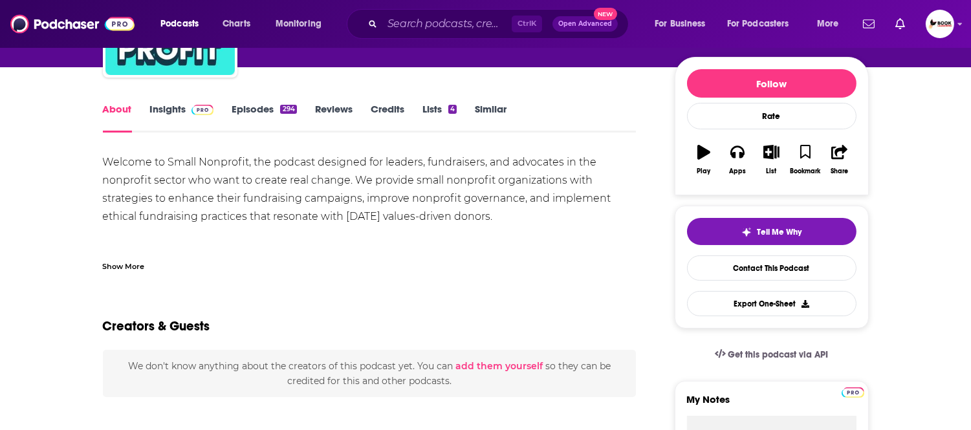
click at [127, 261] on div "Show More" at bounding box center [124, 265] width 42 height 12
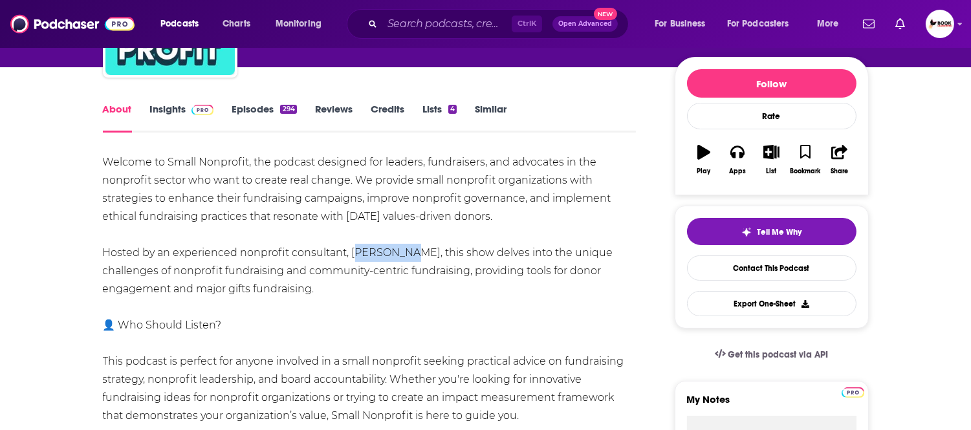
drag, startPoint x: 353, startPoint y: 256, endPoint x: 397, endPoint y: 256, distance: 44.0
copy div "Maria Rio"
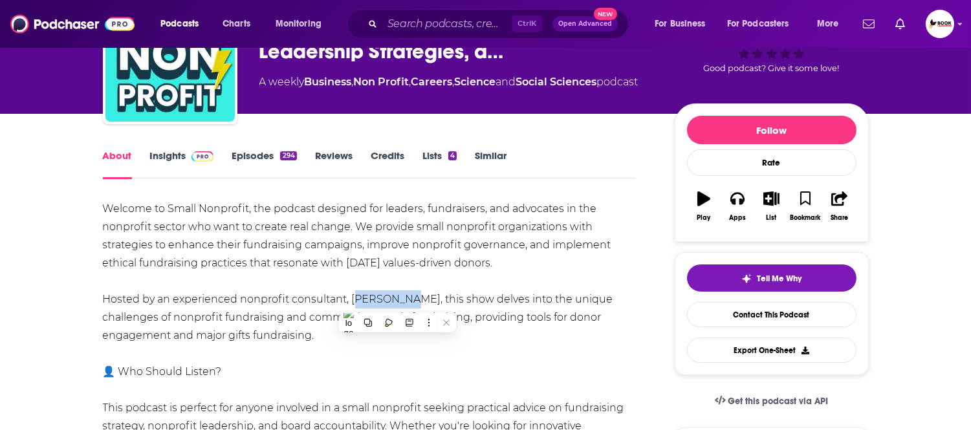
scroll to position [72, 0]
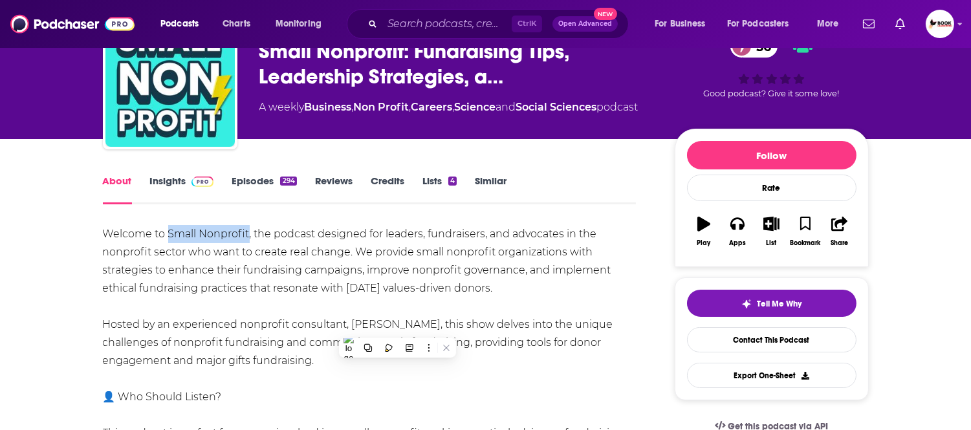
drag, startPoint x: 167, startPoint y: 231, endPoint x: 248, endPoint y: 233, distance: 80.9
copy div "Small Nonprofit"
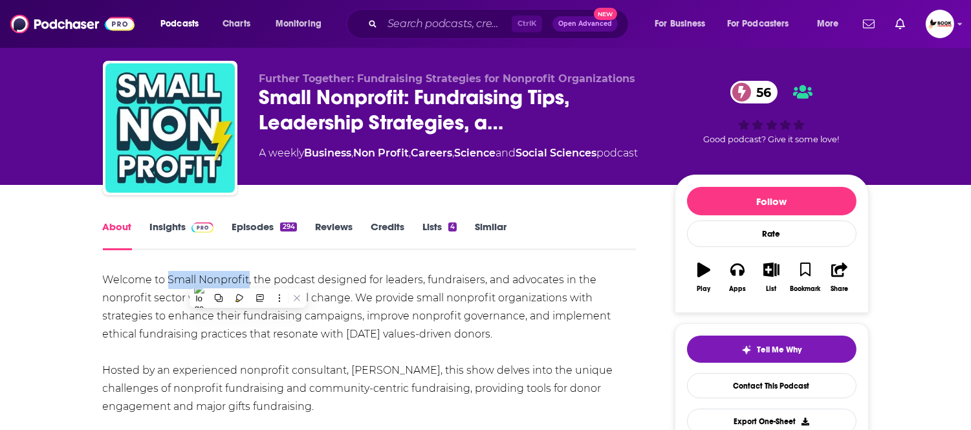
scroll to position [0, 0]
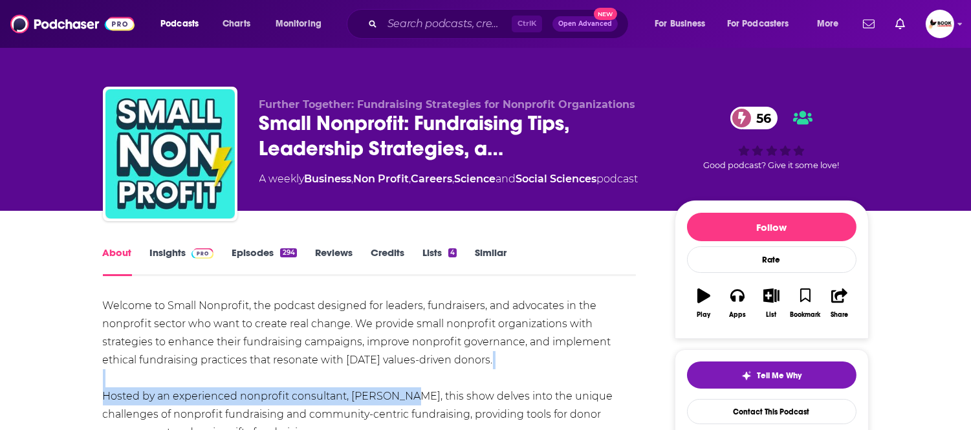
drag, startPoint x: 356, startPoint y: 386, endPoint x: 395, endPoint y: 395, distance: 39.9
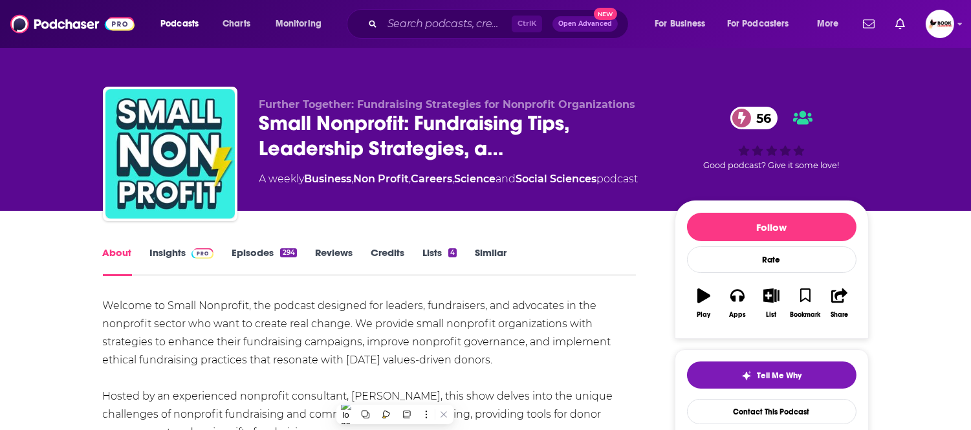
drag, startPoint x: 397, startPoint y: 400, endPoint x: 347, endPoint y: 401, distance: 50.5
copy div "Maria Rio"
click at [166, 251] on link "Insights" at bounding box center [182, 261] width 64 height 30
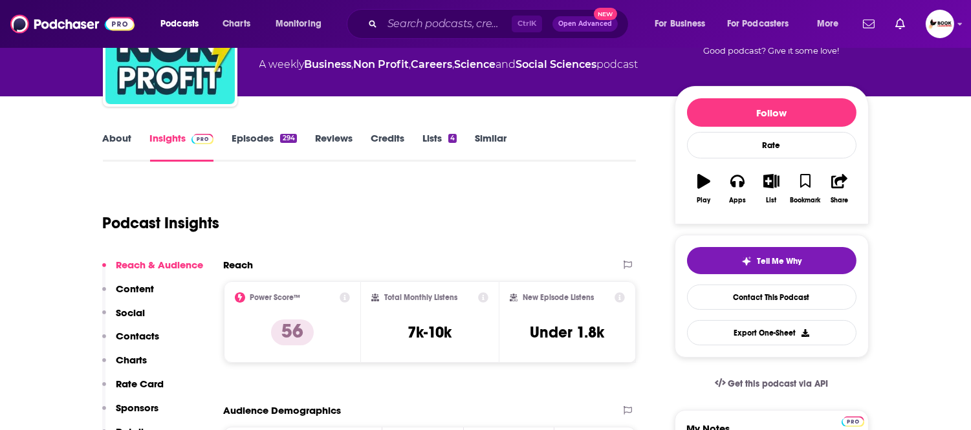
scroll to position [144, 0]
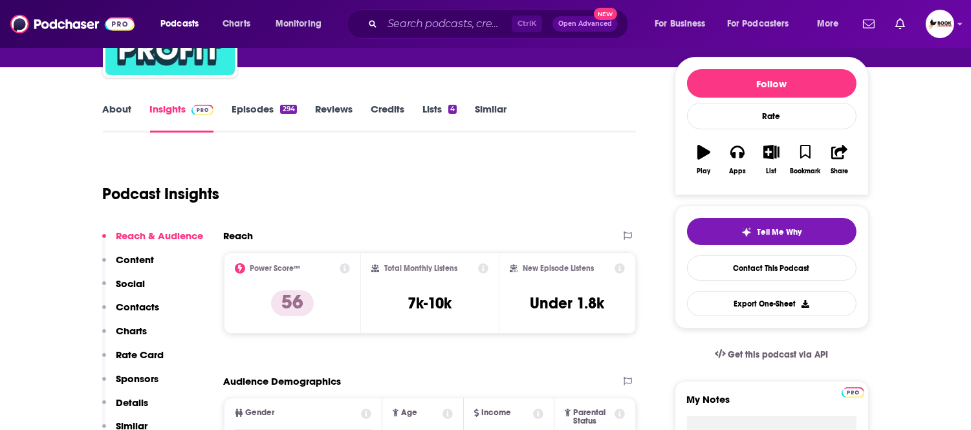
click at [150, 309] on p "Contacts" at bounding box center [137, 307] width 43 height 12
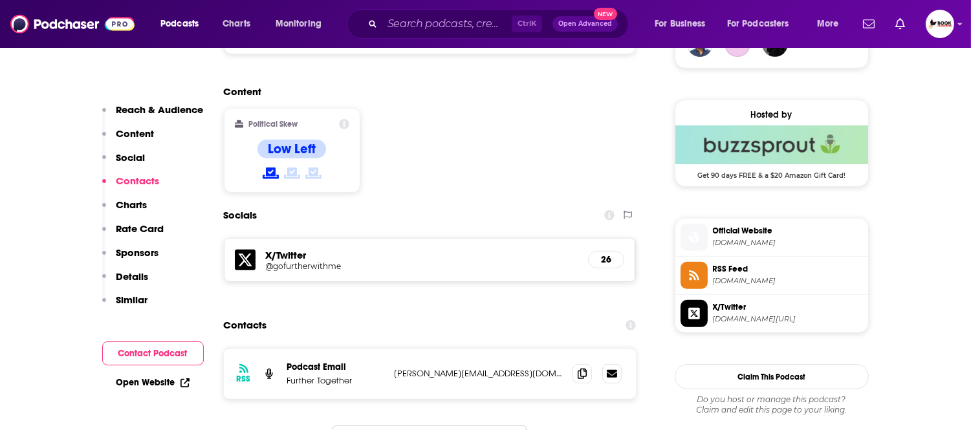
scroll to position [1066, 0]
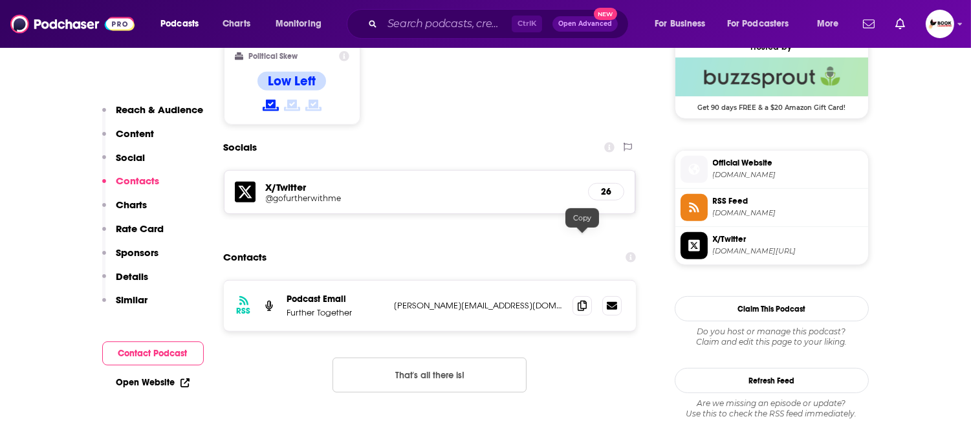
drag, startPoint x: 577, startPoint y: 238, endPoint x: 569, endPoint y: 242, distance: 8.7
click at [578, 296] on span at bounding box center [581, 305] width 19 height 19
click at [147, 386] on link "Open Website" at bounding box center [152, 382] width 73 height 11
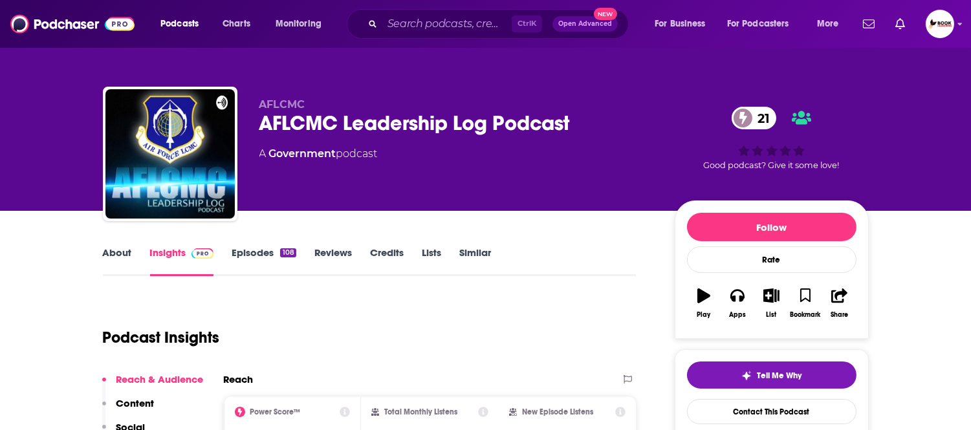
click at [121, 252] on link "About" at bounding box center [117, 261] width 29 height 30
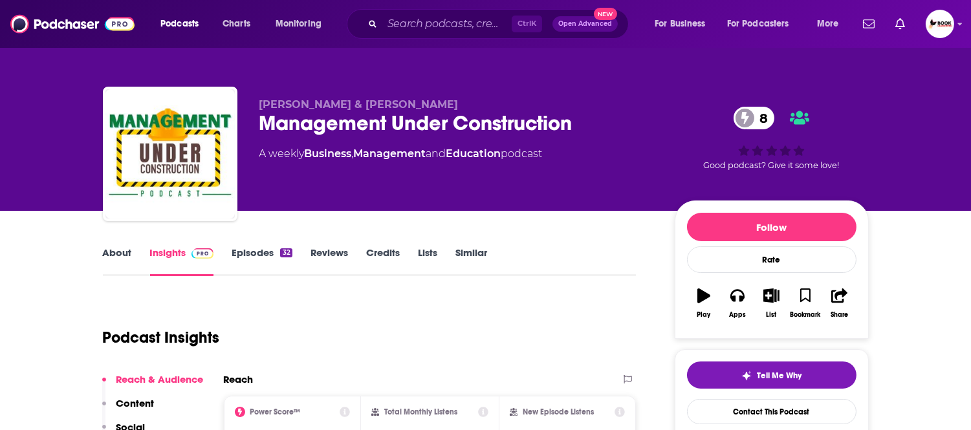
click at [113, 254] on link "About" at bounding box center [117, 261] width 29 height 30
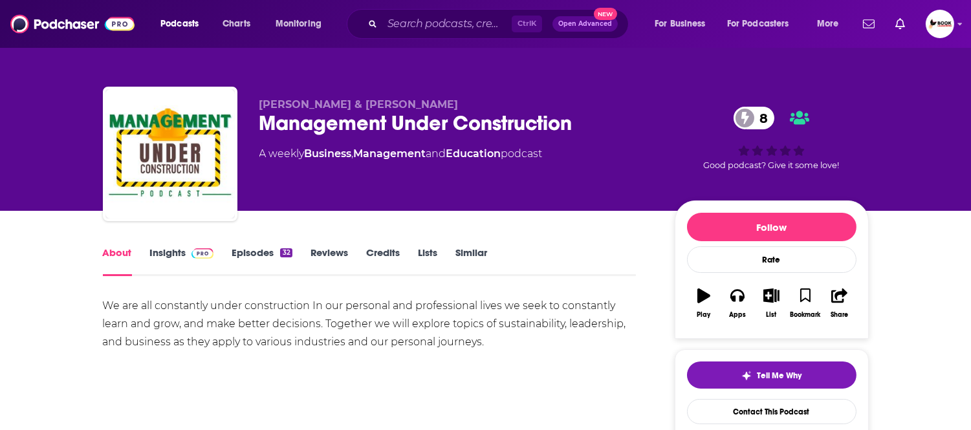
click at [173, 261] on link "Insights" at bounding box center [182, 261] width 64 height 30
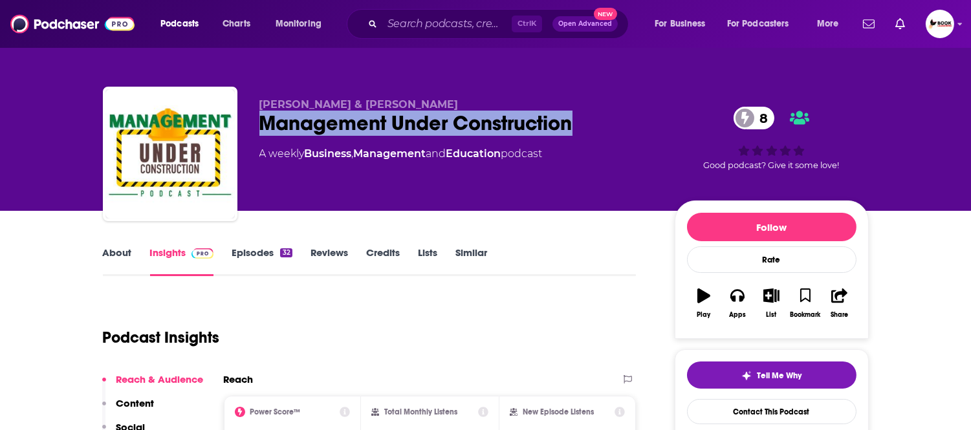
drag, startPoint x: 587, startPoint y: 131, endPoint x: 259, endPoint y: 125, distance: 328.6
click at [259, 125] on div "Management Under Construction 8" at bounding box center [456, 123] width 395 height 25
copy h2 "Management Under Construction"
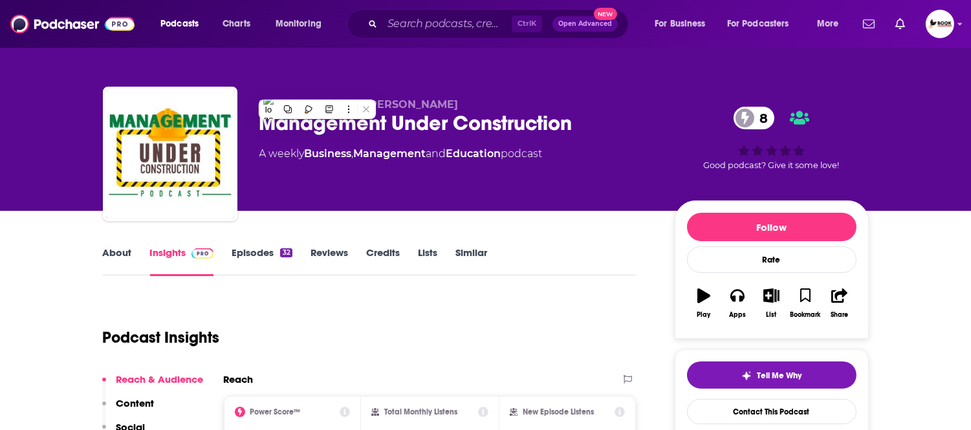
click at [492, 63] on div "Dee Davis & Brad Wyant Management Under Construction 8 A weekly Business , Mana…" at bounding box center [486, 105] width 828 height 211
drag, startPoint x: 259, startPoint y: 81, endPoint x: 404, endPoint y: 94, distance: 145.5
click at [404, 94] on div "Dee Davis & Brad Wyant Management Under Construction 8 A weekly Business , Mana…" at bounding box center [485, 141] width 785 height 140
copy span "Dee Davis & Brad Wyant"
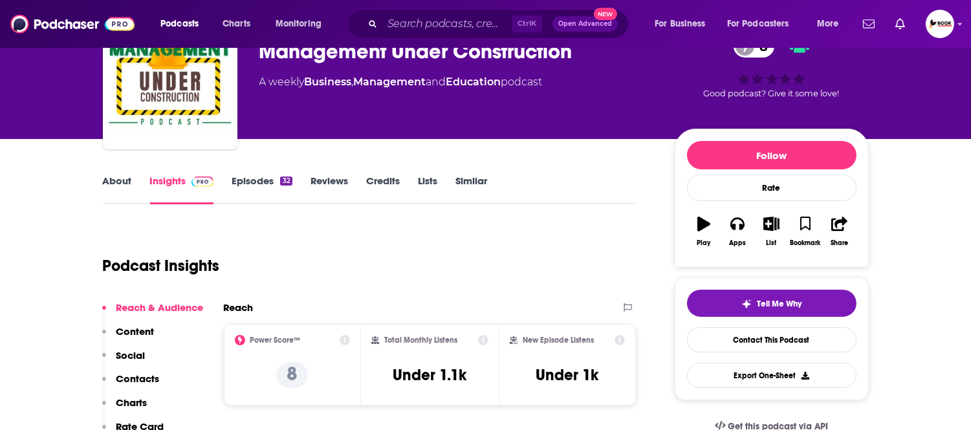
click at [142, 377] on p "Contacts" at bounding box center [137, 379] width 43 height 12
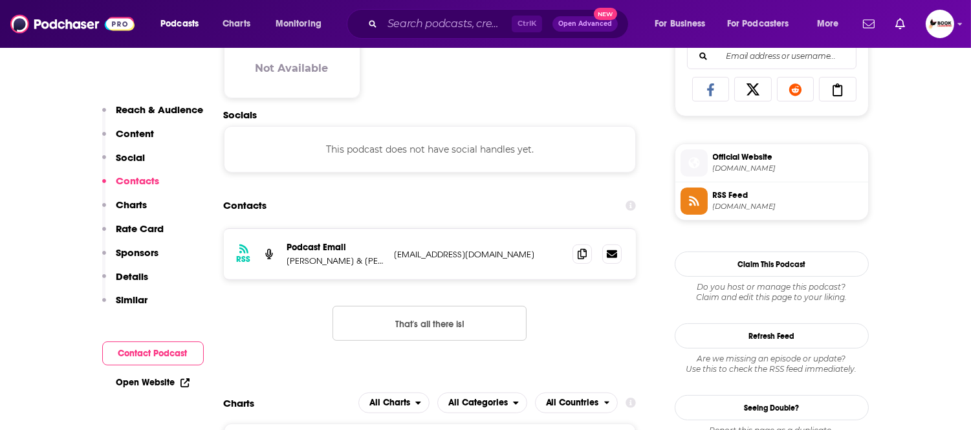
scroll to position [865, 0]
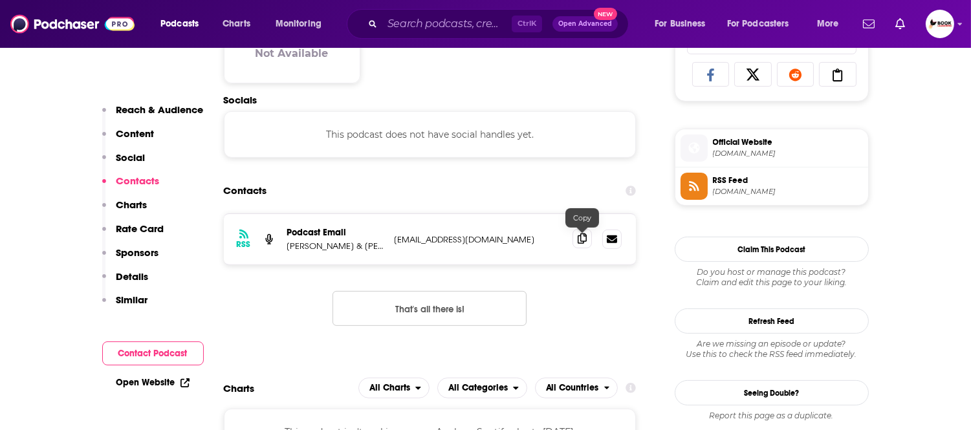
click at [585, 238] on icon at bounding box center [582, 238] width 9 height 10
click at [147, 378] on link "Open Website" at bounding box center [152, 382] width 73 height 11
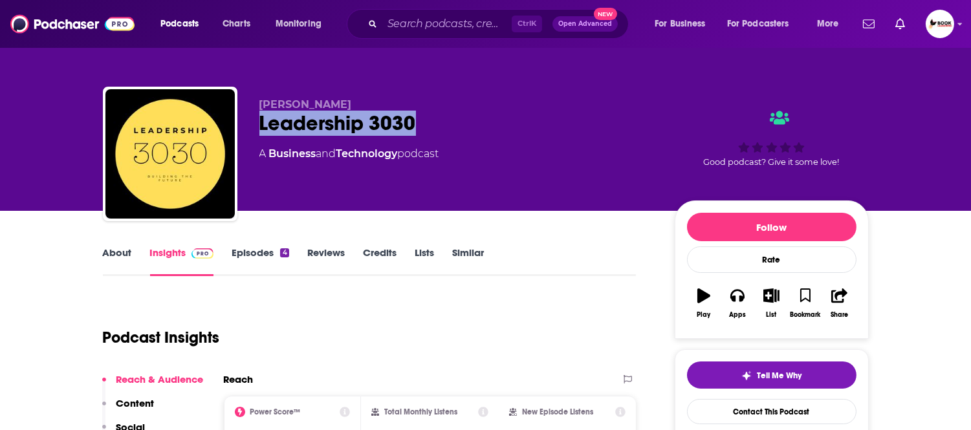
drag, startPoint x: 432, startPoint y: 127, endPoint x: 259, endPoint y: 127, distance: 172.7
click at [259, 127] on div "Leadership 3030" at bounding box center [456, 123] width 395 height 25
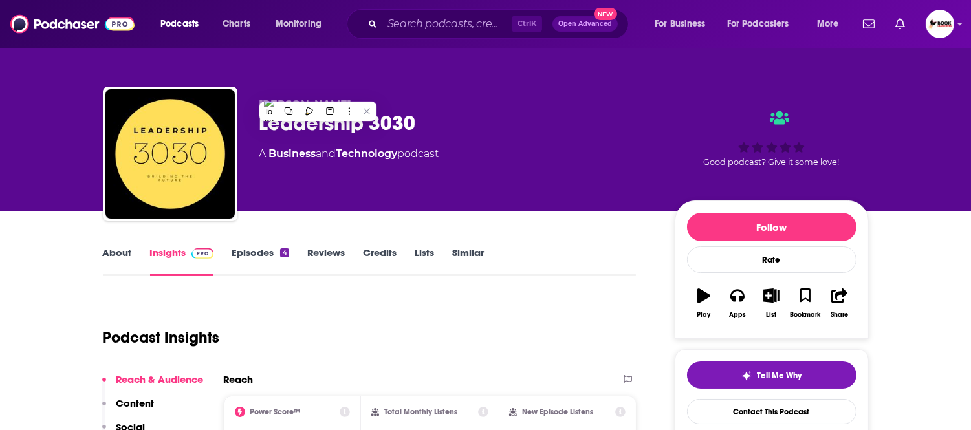
click at [467, 87] on div "[PERSON_NAME] Leadership 3030 A Business and Technology podcast Good podcast? G…" at bounding box center [486, 157] width 766 height 140
drag, startPoint x: 393, startPoint y: 98, endPoint x: 369, endPoint y: 98, distance: 23.9
click at [257, 98] on div "Peter M Deeley Jr Leadership 3030 A Business and Technology podcast Good podcas…" at bounding box center [486, 157] width 766 height 140
copy span "Peter M Deeley Jr"
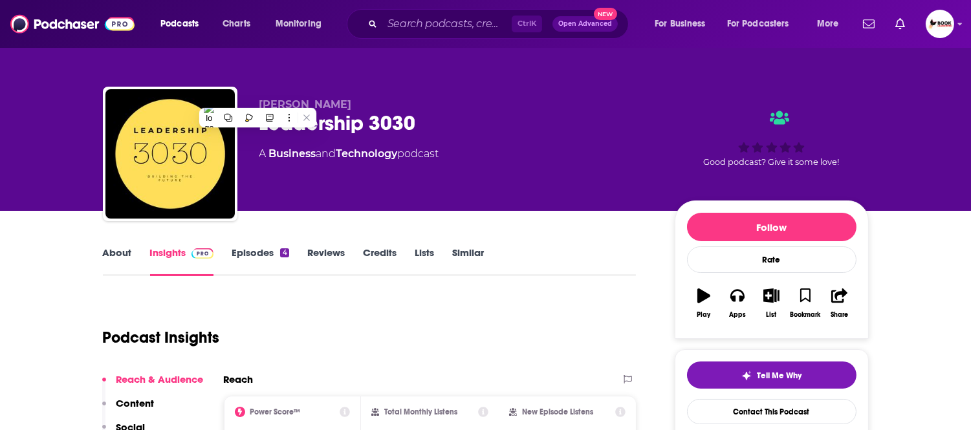
click at [114, 256] on link "About" at bounding box center [117, 261] width 29 height 30
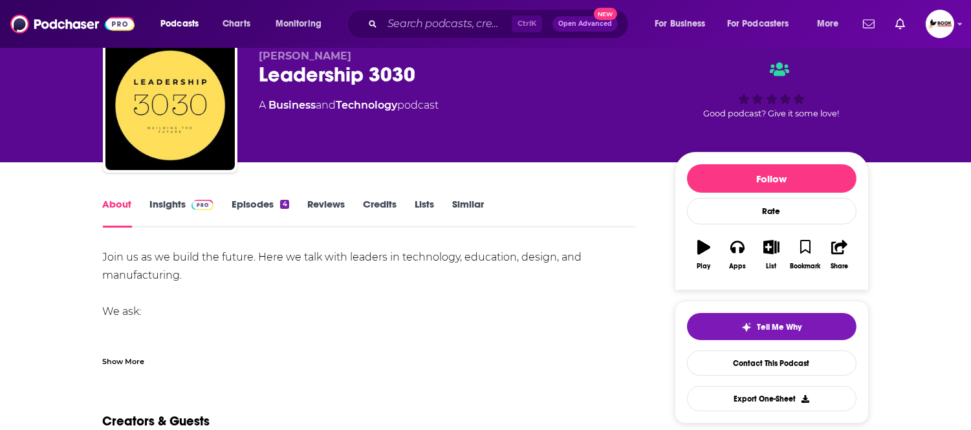
scroll to position [72, 0]
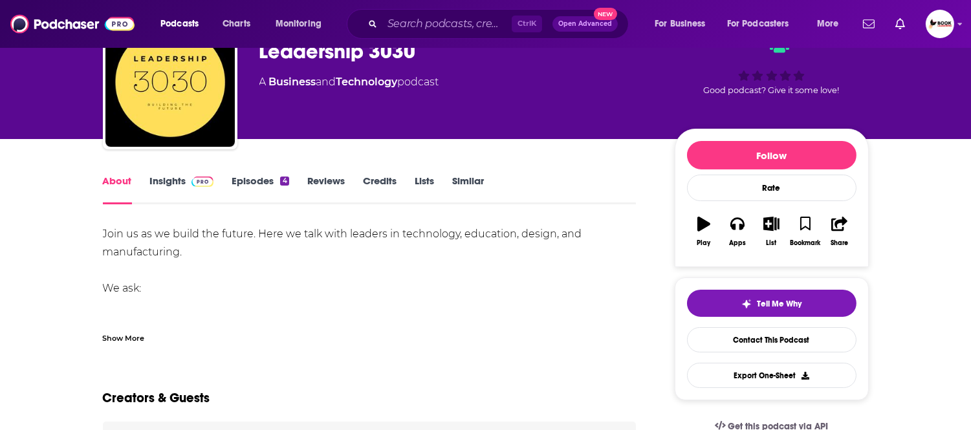
click at [172, 190] on link "Insights" at bounding box center [182, 190] width 64 height 30
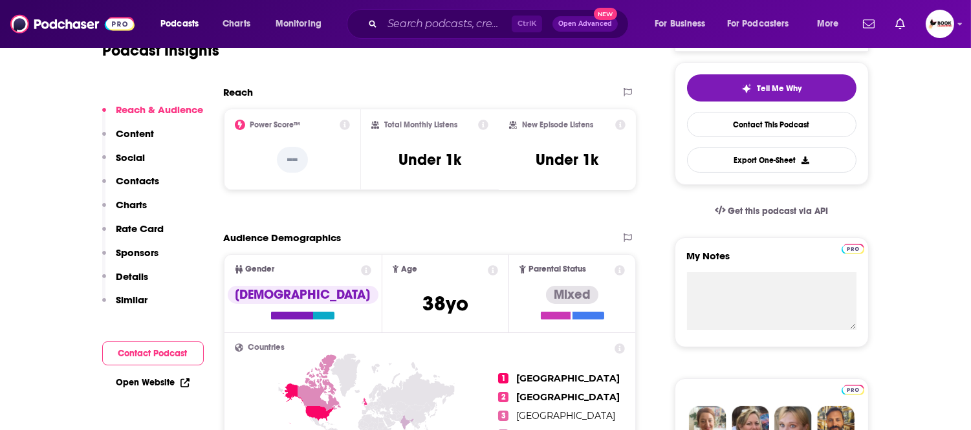
click at [154, 186] on p "Contacts" at bounding box center [137, 181] width 43 height 12
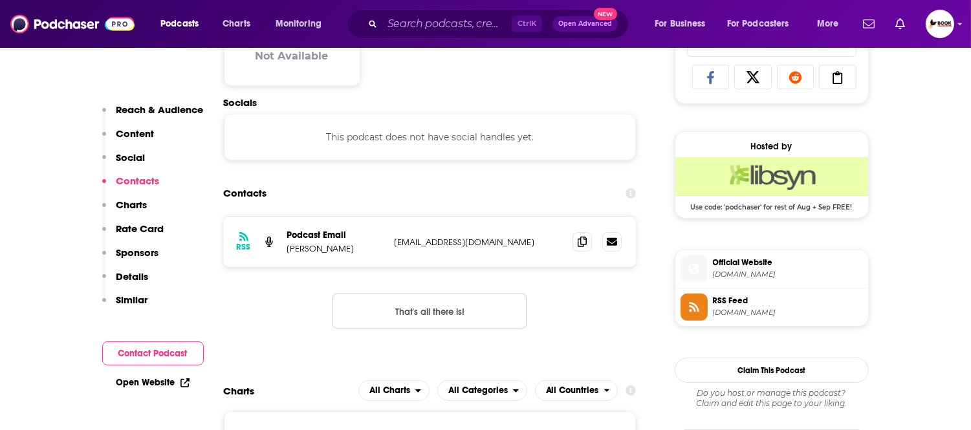
scroll to position [865, 0]
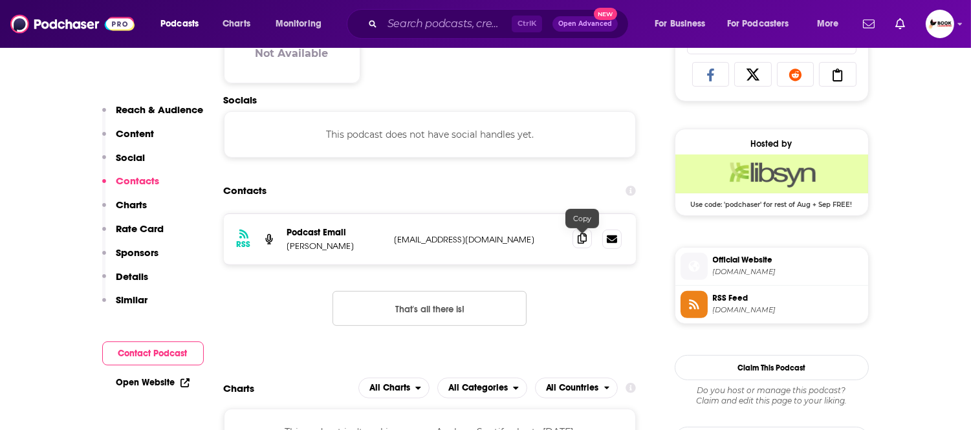
click at [584, 244] on icon at bounding box center [582, 238] width 9 height 10
click at [184, 382] on icon at bounding box center [187, 381] width 6 height 6
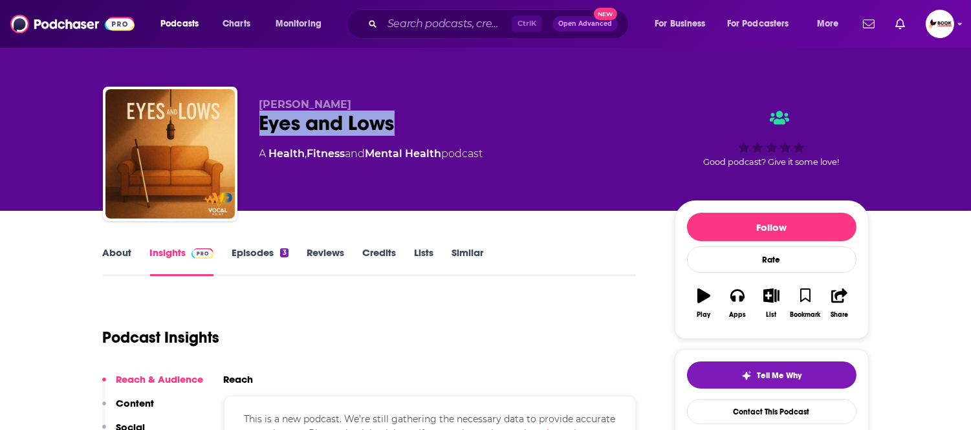
drag, startPoint x: 255, startPoint y: 131, endPoint x: 481, endPoint y: 131, distance: 225.1
click at [481, 131] on div "[PERSON_NAME] Eyes and Lows A Health , Fitness and Mental Health podcast Good p…" at bounding box center [486, 157] width 766 height 140
copy h2 "Eyes and Lows"
click at [120, 250] on link "About" at bounding box center [117, 261] width 29 height 30
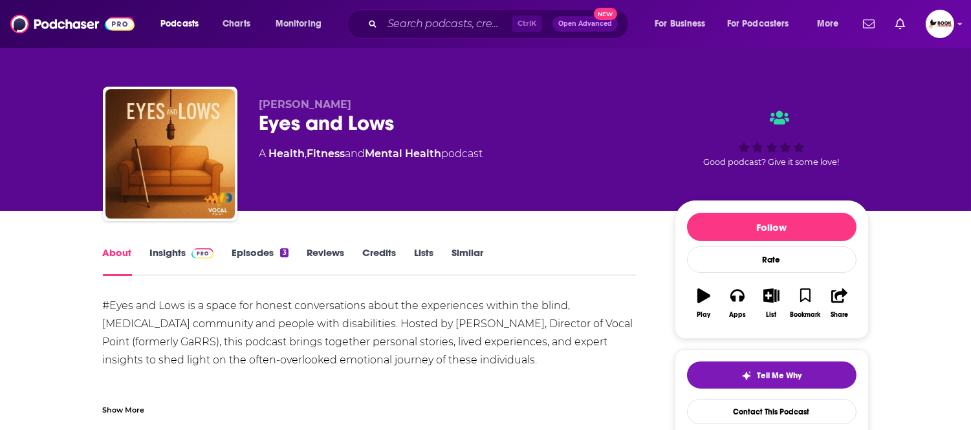
click at [128, 407] on div "Show More" at bounding box center [124, 409] width 42 height 12
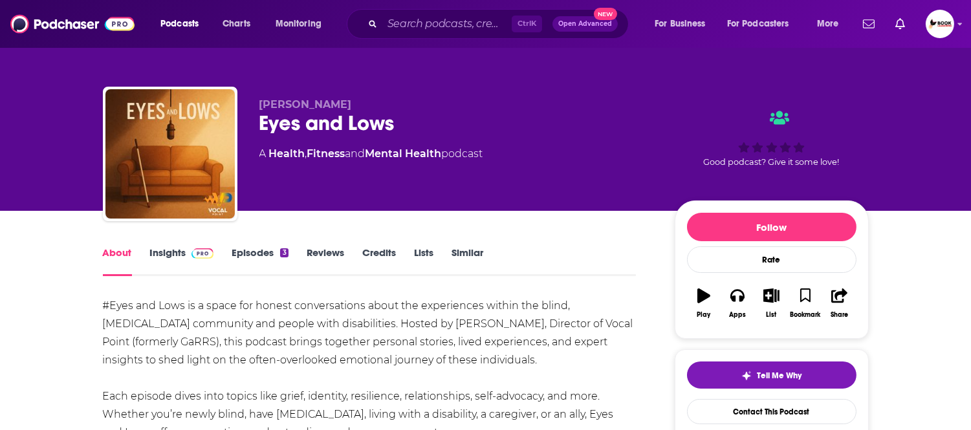
scroll to position [72, 0]
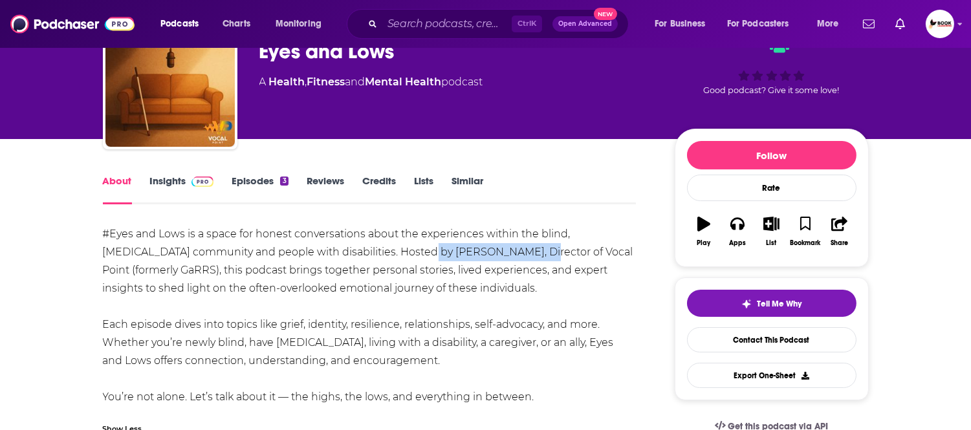
drag, startPoint x: 365, startPoint y: 256, endPoint x: 479, endPoint y: 256, distance: 114.5
click at [479, 256] on div "#Eyes and Lows is a space for honest conversations about the experiences within…" at bounding box center [370, 315] width 534 height 181
copy div "Dr. Brittany McLemore"
click at [172, 183] on link "Insights" at bounding box center [182, 190] width 64 height 30
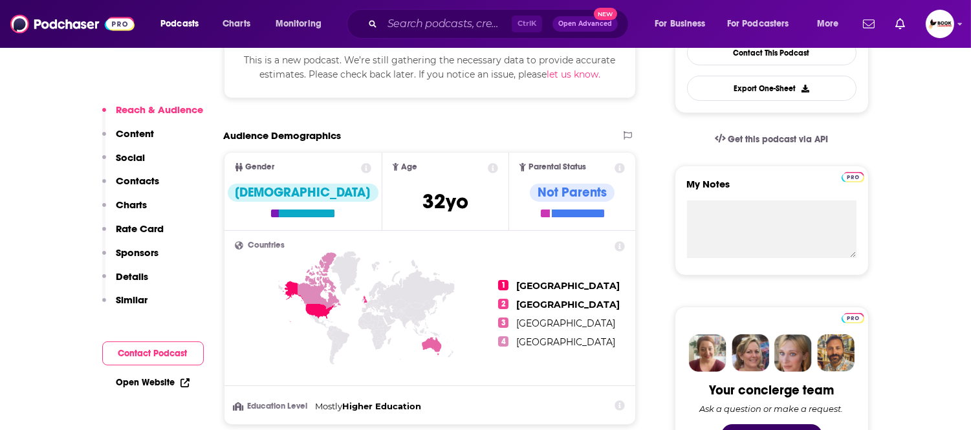
click at [144, 181] on p "Contacts" at bounding box center [137, 181] width 43 height 12
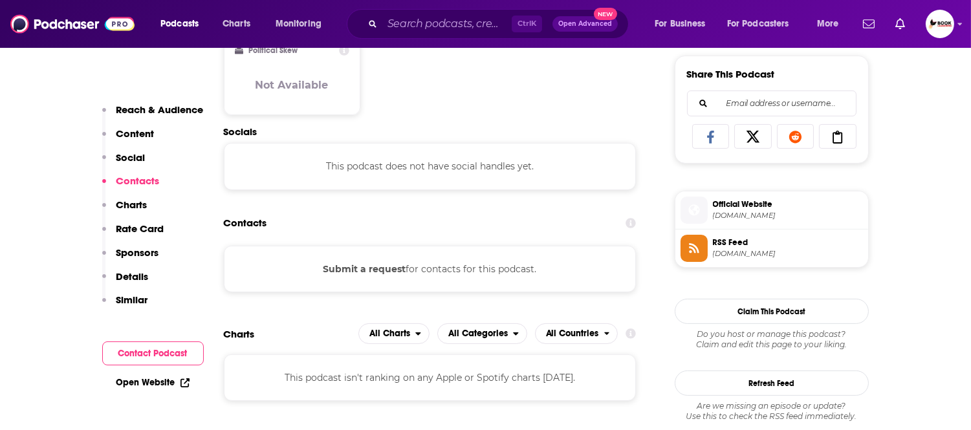
scroll to position [836, 0]
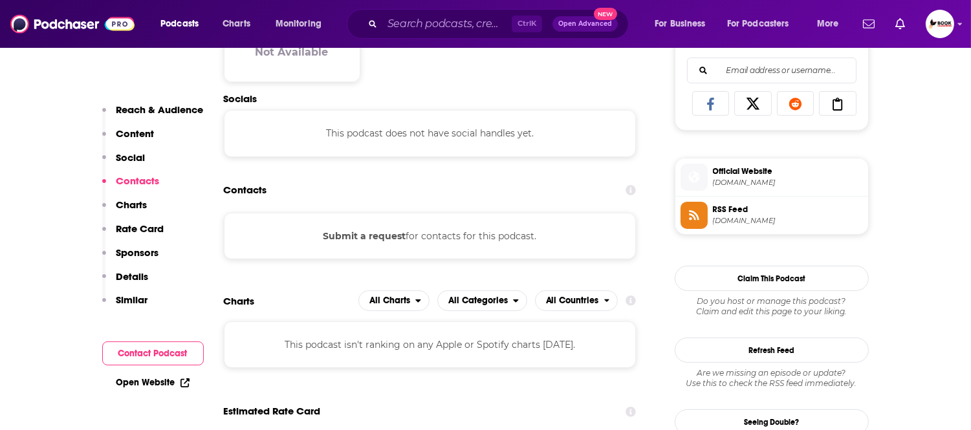
click at [164, 382] on link "Open Website" at bounding box center [152, 382] width 73 height 11
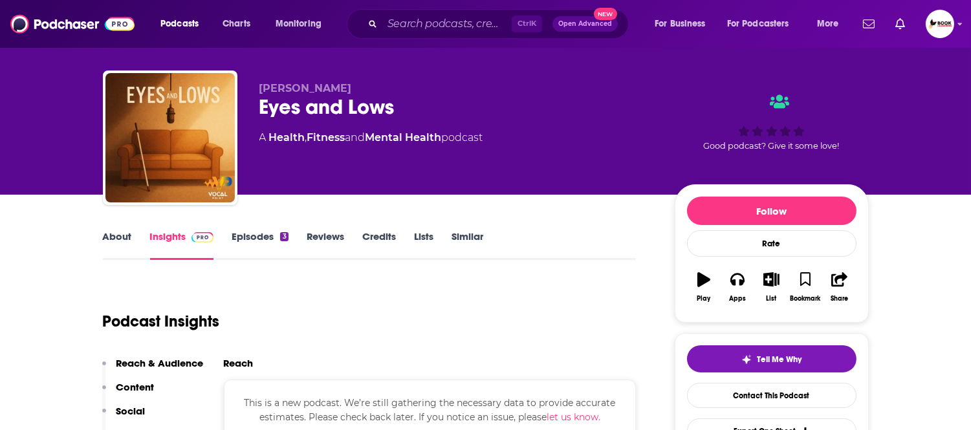
scroll to position [0, 0]
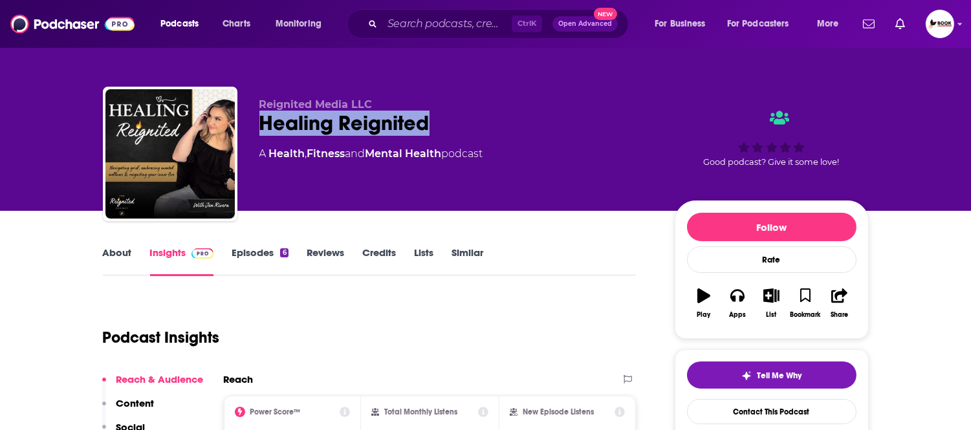
drag, startPoint x: 462, startPoint y: 125, endPoint x: 239, endPoint y: 125, distance: 222.5
click at [239, 125] on div "Reignited Media LLC Healing Reignited A Health , Fitness and Mental Health podc…" at bounding box center [486, 157] width 766 height 140
copy h2 "Healing Reignited"
click at [110, 257] on link "About" at bounding box center [117, 261] width 29 height 30
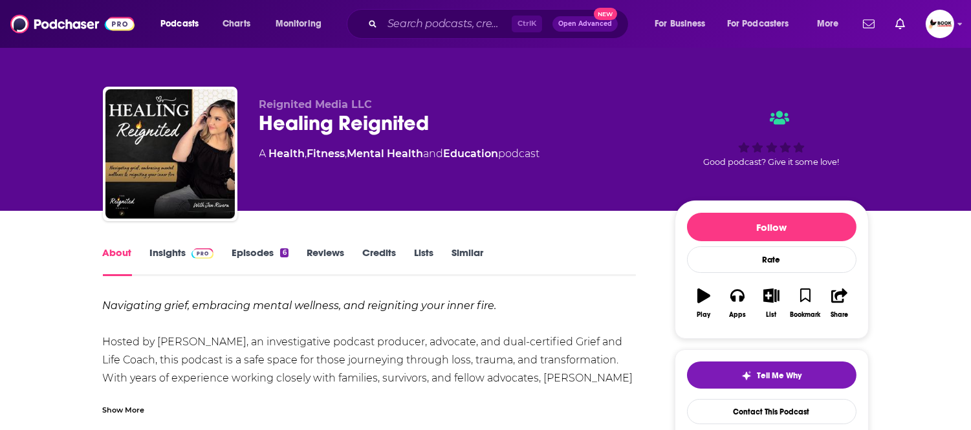
click at [166, 252] on link "Insights" at bounding box center [182, 261] width 64 height 30
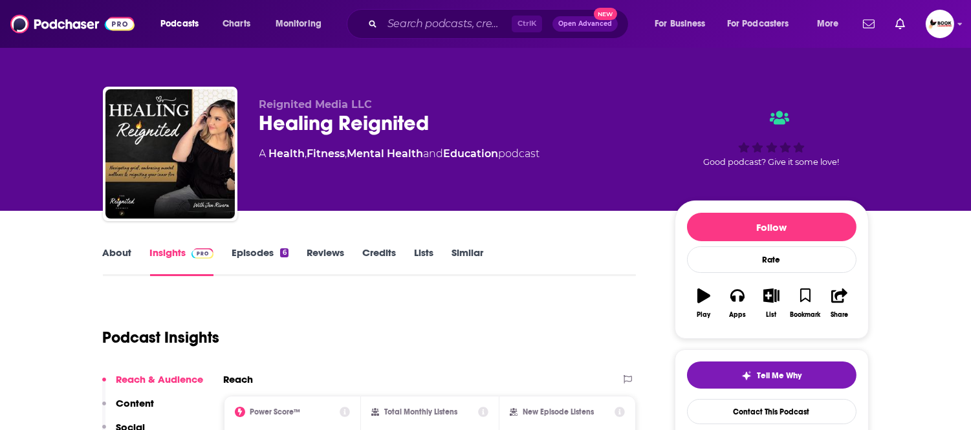
click at [113, 251] on link "About" at bounding box center [117, 261] width 29 height 30
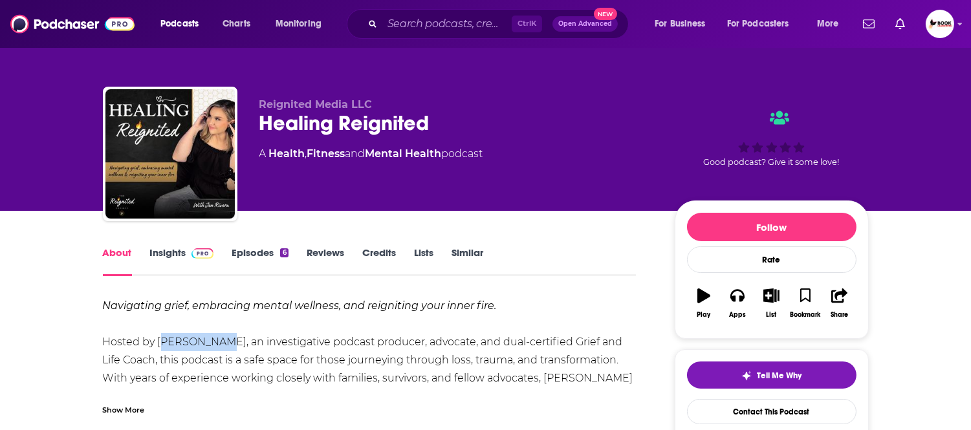
drag, startPoint x: 158, startPoint y: 344, endPoint x: 208, endPoint y: 347, distance: 49.3
copy div "Jen Rivera"
click at [166, 252] on link "Insights" at bounding box center [182, 261] width 64 height 30
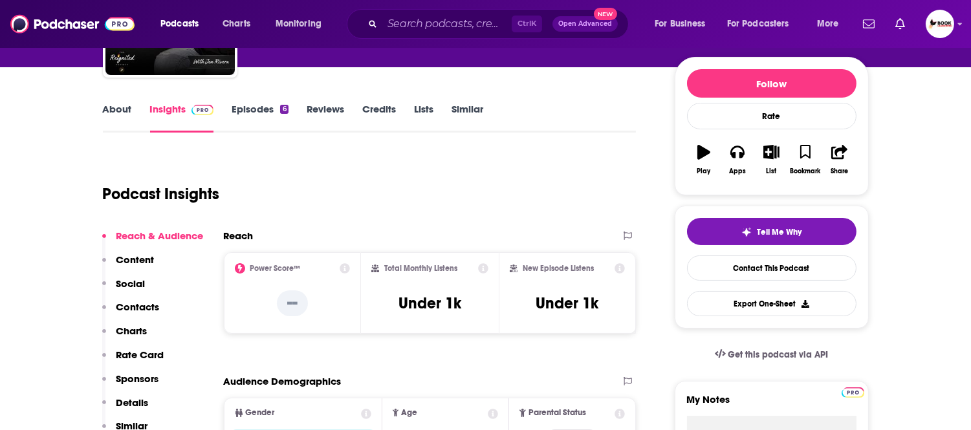
click at [158, 308] on p "Contacts" at bounding box center [137, 307] width 43 height 12
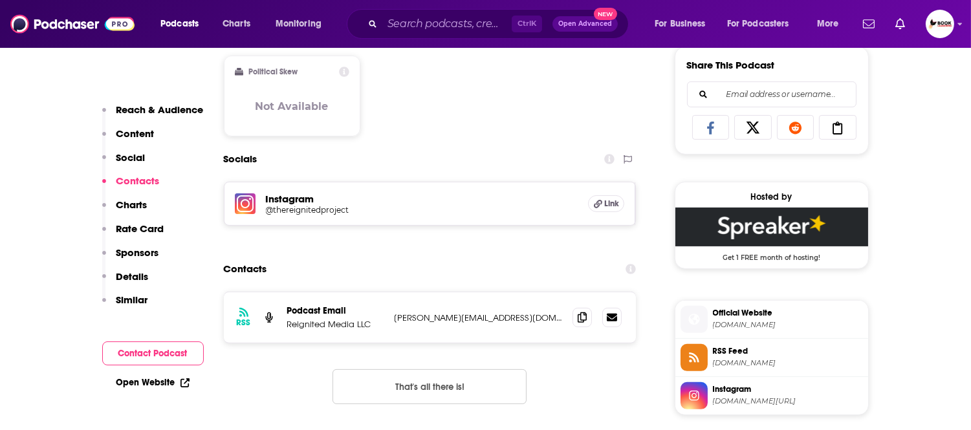
scroll to position [890, 0]
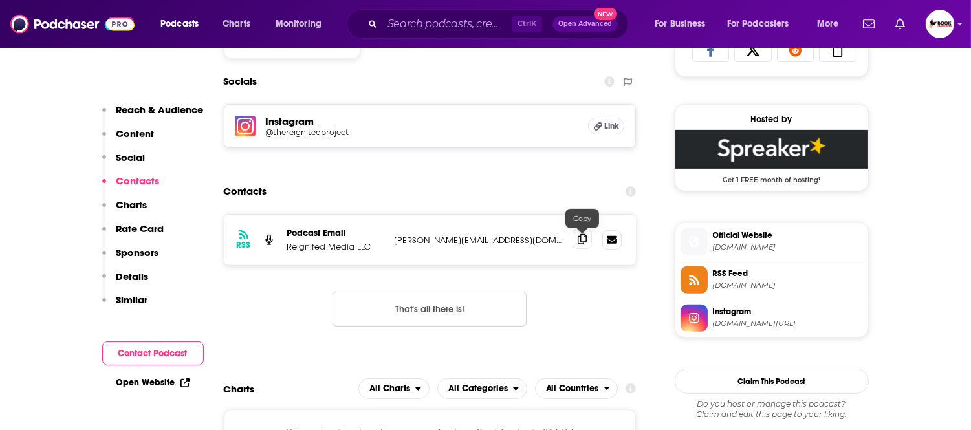
click at [578, 241] on icon at bounding box center [582, 239] width 9 height 10
click at [143, 385] on link "Open Website" at bounding box center [152, 382] width 73 height 11
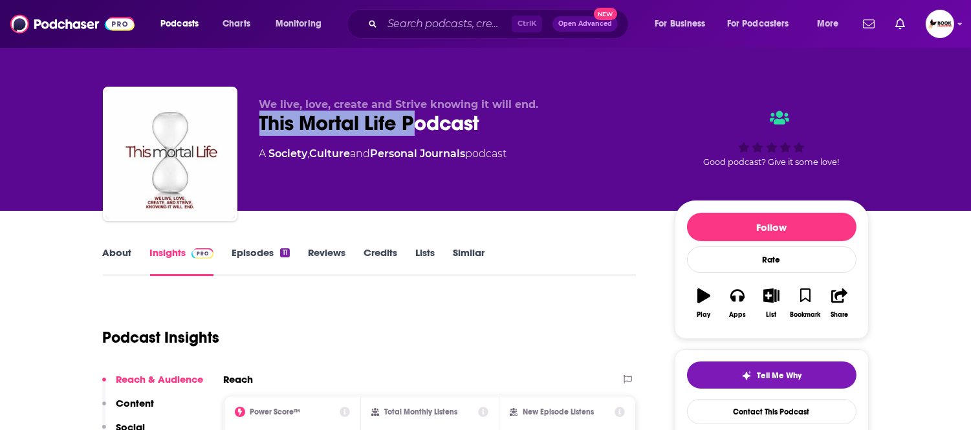
drag, startPoint x: 257, startPoint y: 135, endPoint x: 644, endPoint y: 129, distance: 386.2
click at [593, 134] on div "We live, love, create and Strive knowing it will end. This Mortal Life Podcast …" at bounding box center [486, 157] width 766 height 140
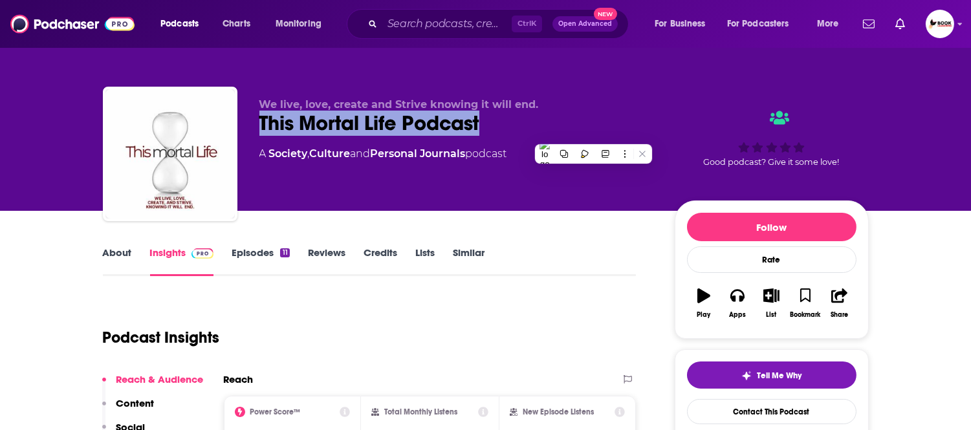
copy h2 "This Mortal Life Podcast"
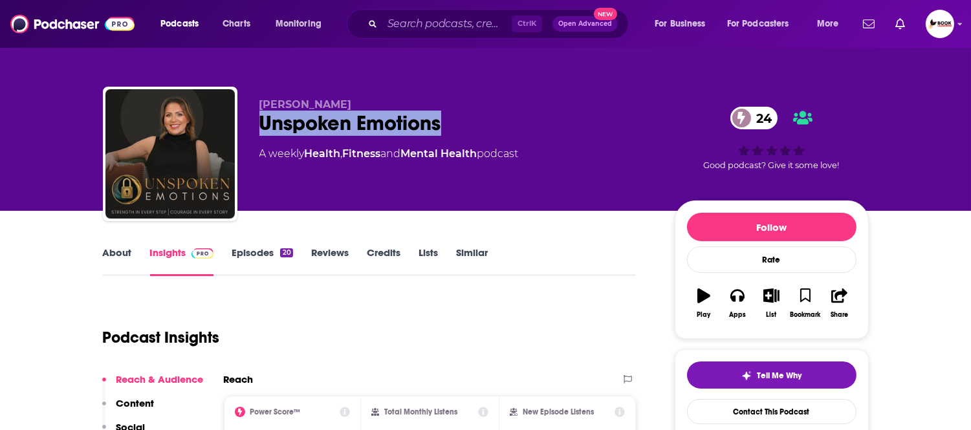
drag, startPoint x: 285, startPoint y: 130, endPoint x: 689, endPoint y: 129, distance: 404.9
click at [597, 131] on div "[PERSON_NAME] Unspoken Emotions 24 A weekly Health , Fitness and Mental Health …" at bounding box center [486, 157] width 766 height 140
copy h2 "Unspoken Emotions"
drag, startPoint x: 392, startPoint y: 94, endPoint x: 253, endPoint y: 100, distance: 139.2
click at [253, 100] on div "[PERSON_NAME] Unspoken Emotions 24 A weekly Health , Fitness and Mental Health …" at bounding box center [486, 157] width 766 height 140
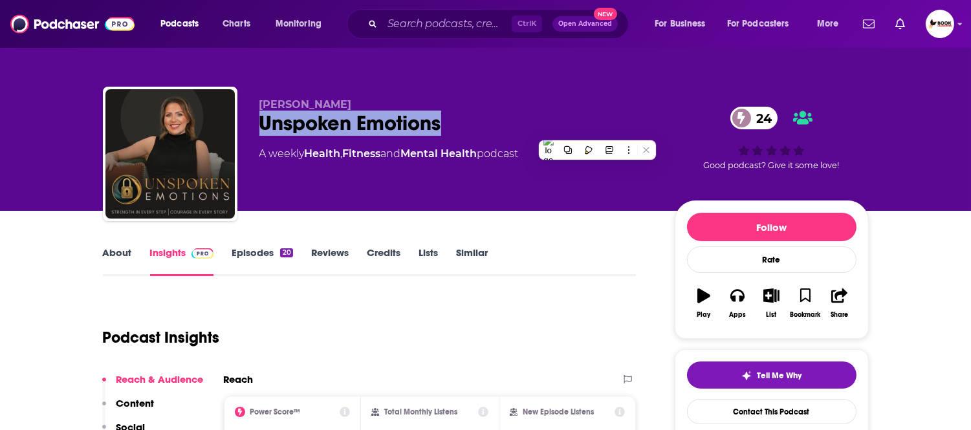
copy span "[PERSON_NAME]"
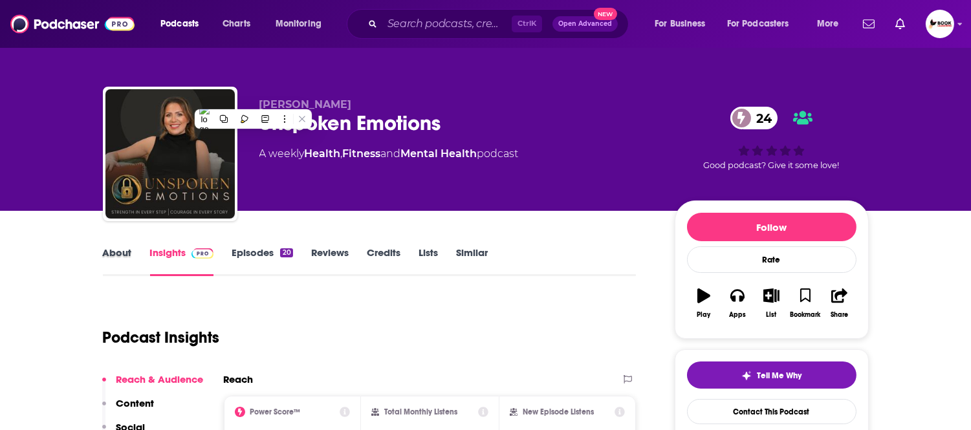
click at [145, 255] on div "About" at bounding box center [126, 261] width 47 height 30
click at [129, 255] on link "About" at bounding box center [117, 261] width 29 height 30
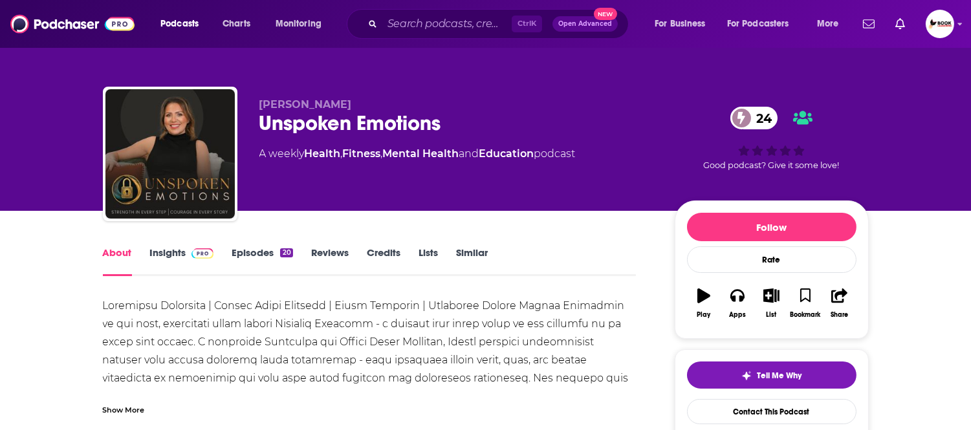
click at [168, 254] on link "Insights" at bounding box center [182, 261] width 64 height 30
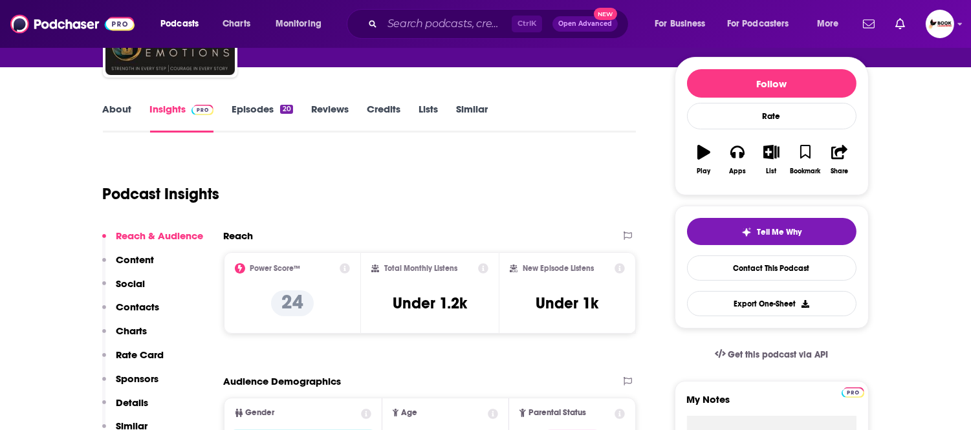
click at [149, 306] on p "Contacts" at bounding box center [137, 307] width 43 height 12
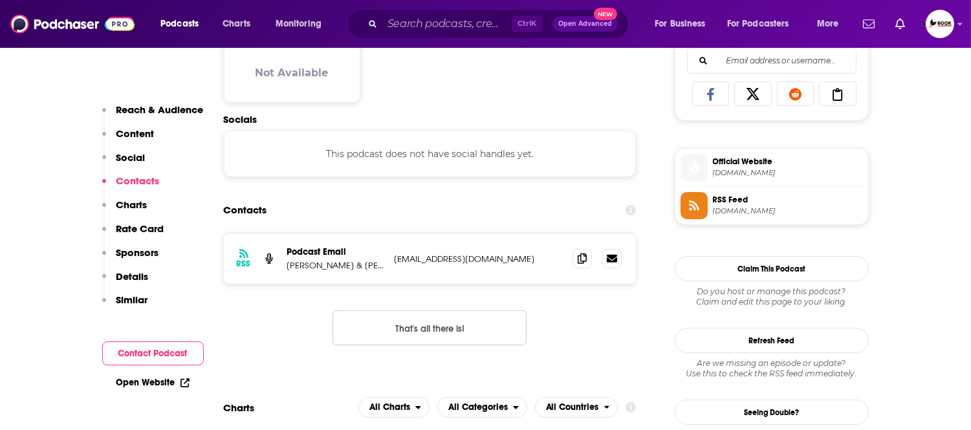
scroll to position [865, 0]
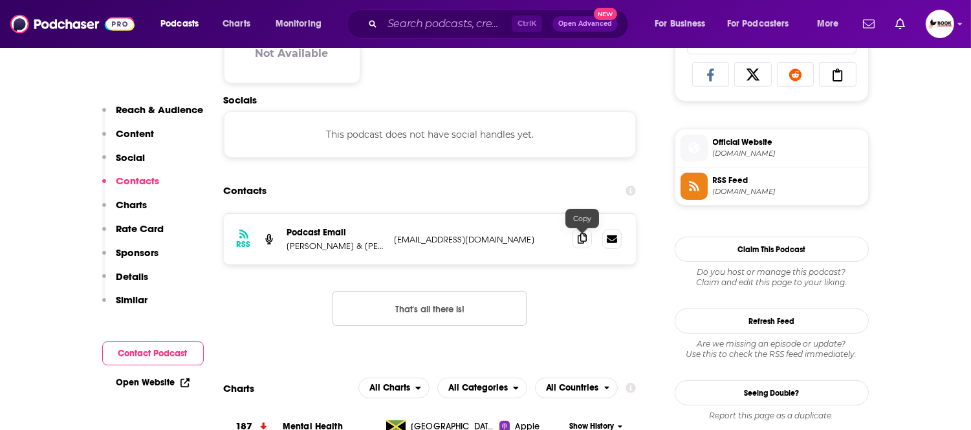
click at [582, 242] on icon at bounding box center [582, 238] width 9 height 10
click at [177, 385] on link "Open Website" at bounding box center [152, 382] width 73 height 11
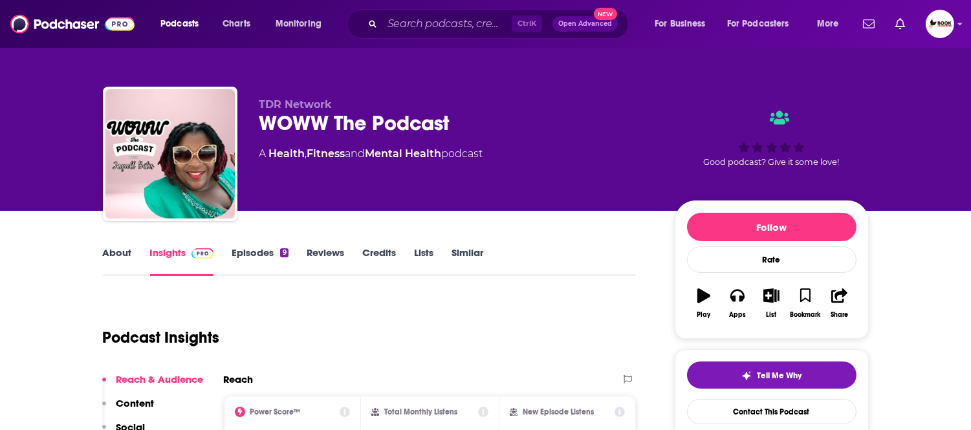
click at [111, 261] on link "About" at bounding box center [117, 261] width 29 height 30
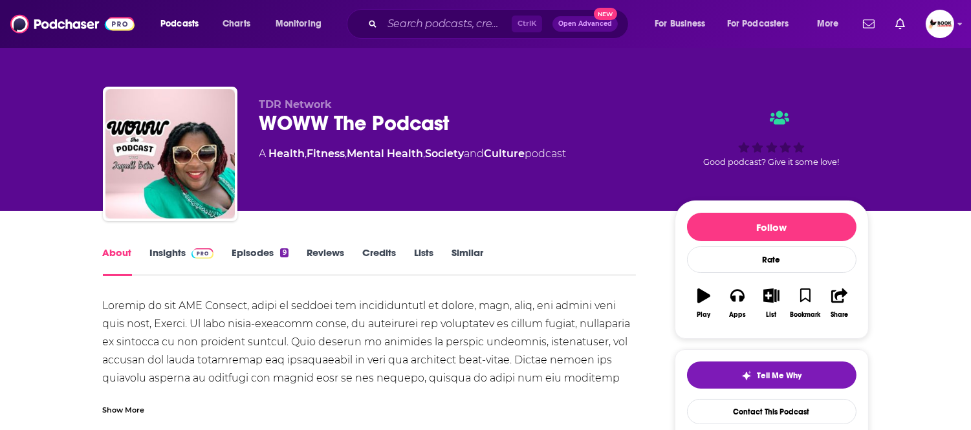
click at [118, 414] on div "Show More" at bounding box center [124, 409] width 42 height 12
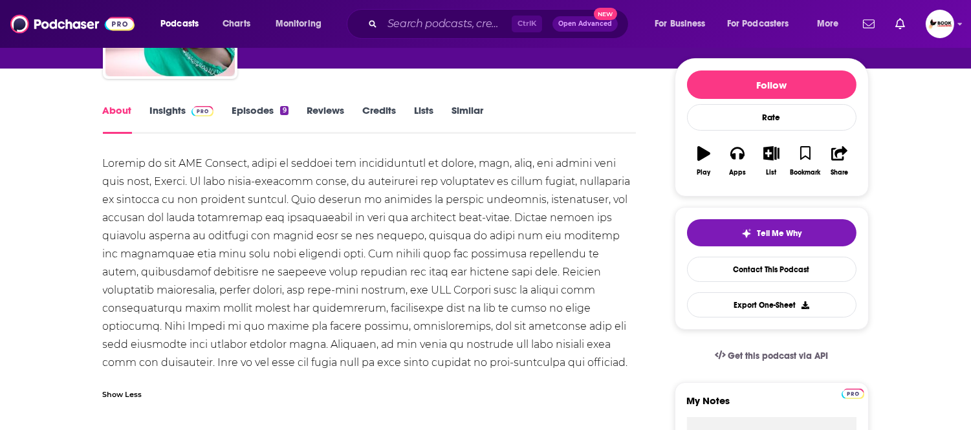
scroll to position [144, 0]
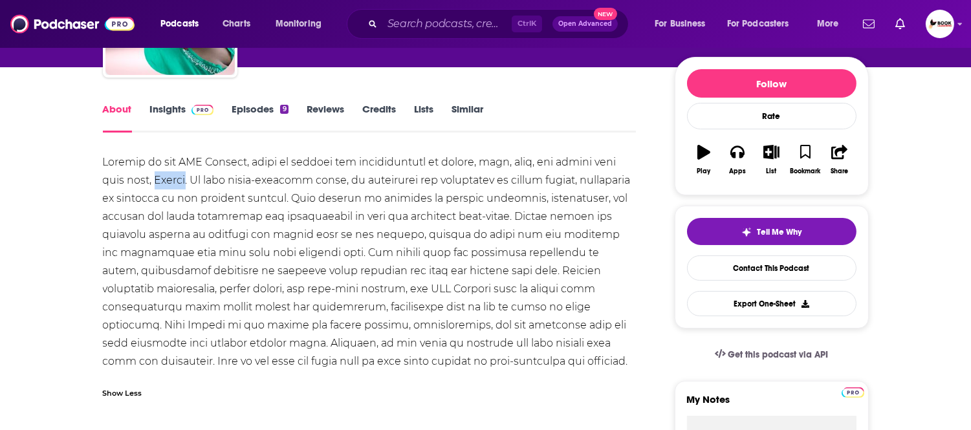
drag, startPoint x: 154, startPoint y: 182, endPoint x: 189, endPoint y: 182, distance: 34.9
click at [189, 182] on div at bounding box center [370, 261] width 534 height 217
copy div "Jaquel"
click at [157, 111] on link "Insights" at bounding box center [182, 118] width 64 height 30
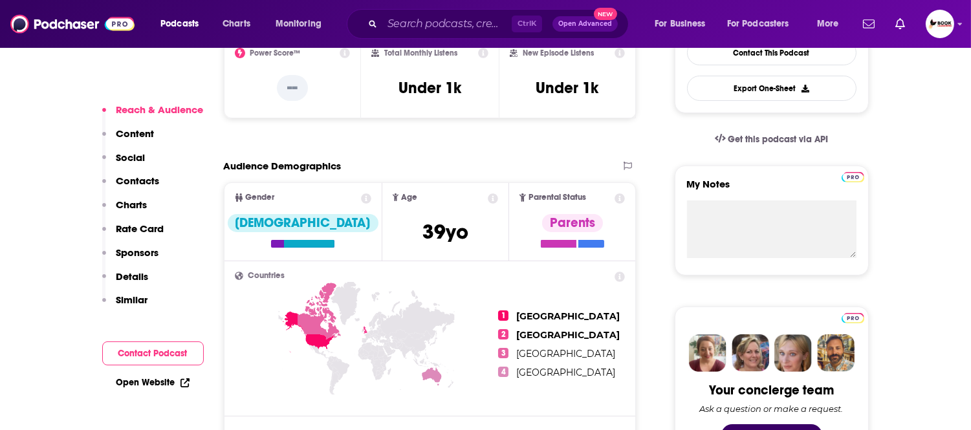
drag, startPoint x: 151, startPoint y: 177, endPoint x: 153, endPoint y: 188, distance: 11.8
click at [151, 176] on p "Contacts" at bounding box center [137, 181] width 43 height 12
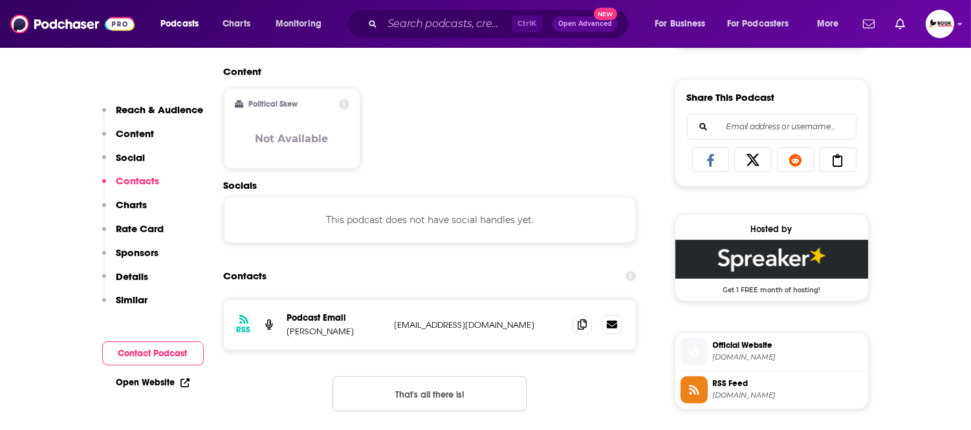
scroll to position [865, 0]
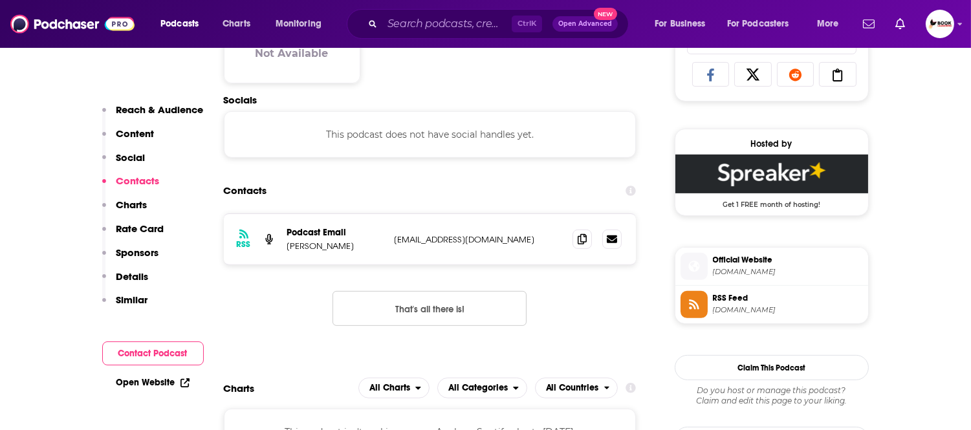
click at [131, 384] on link "Open Website" at bounding box center [152, 382] width 73 height 11
click at [143, 385] on link "Open Website" at bounding box center [152, 382] width 73 height 11
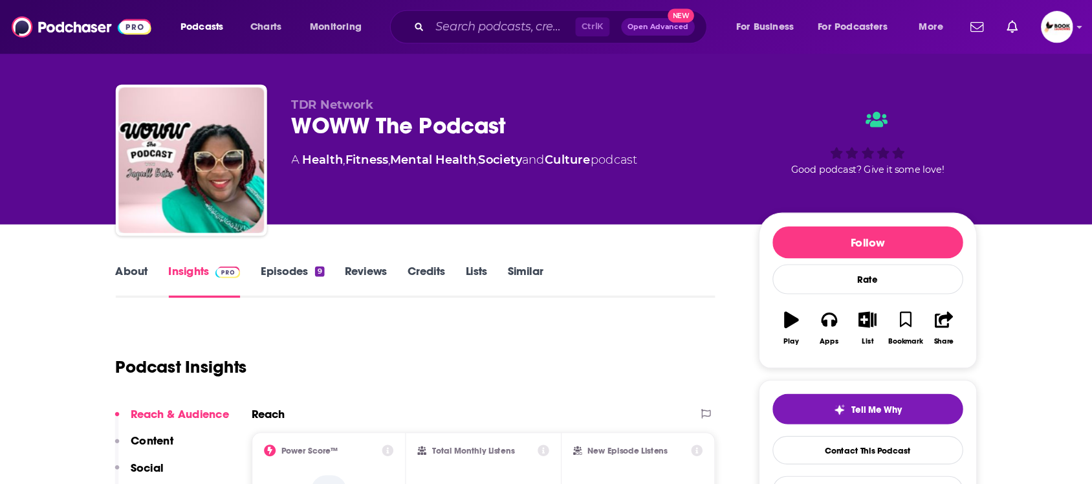
scroll to position [0, 0]
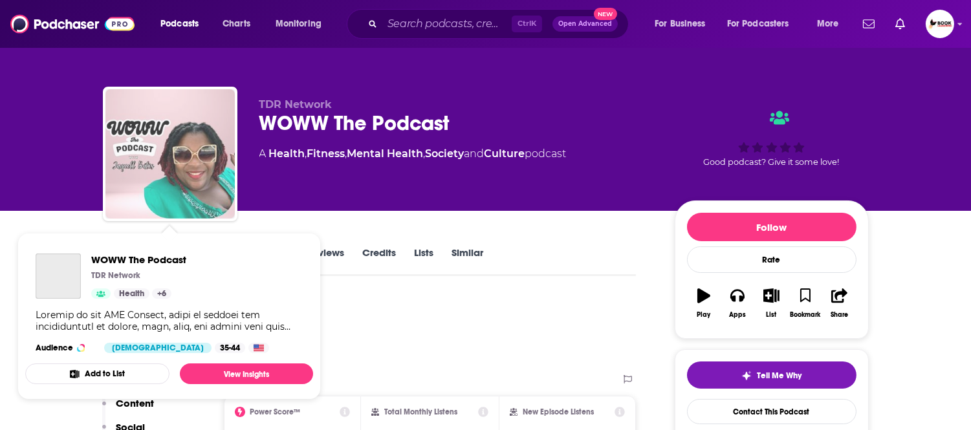
click at [166, 151] on img "WOWW The Podcast" at bounding box center [169, 153] width 129 height 129
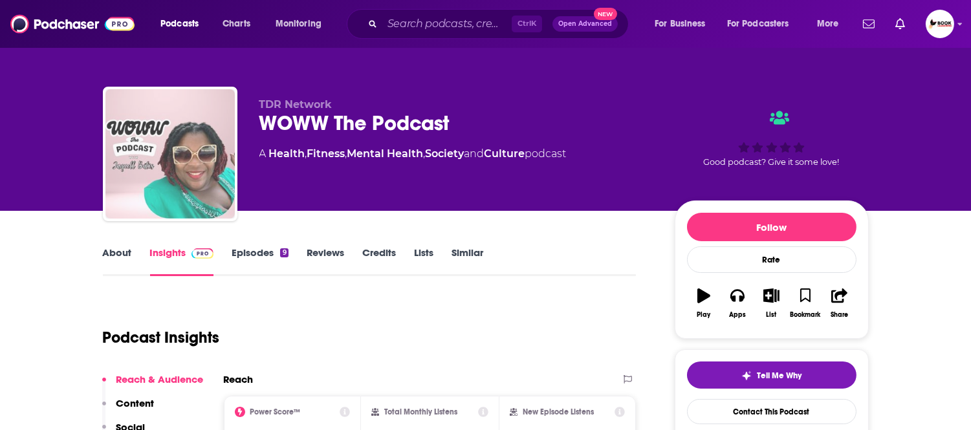
click at [171, 162] on img "WOWW The Podcast" at bounding box center [169, 153] width 129 height 129
click at [156, 184] on img "WOWW The Podcast" at bounding box center [169, 153] width 129 height 129
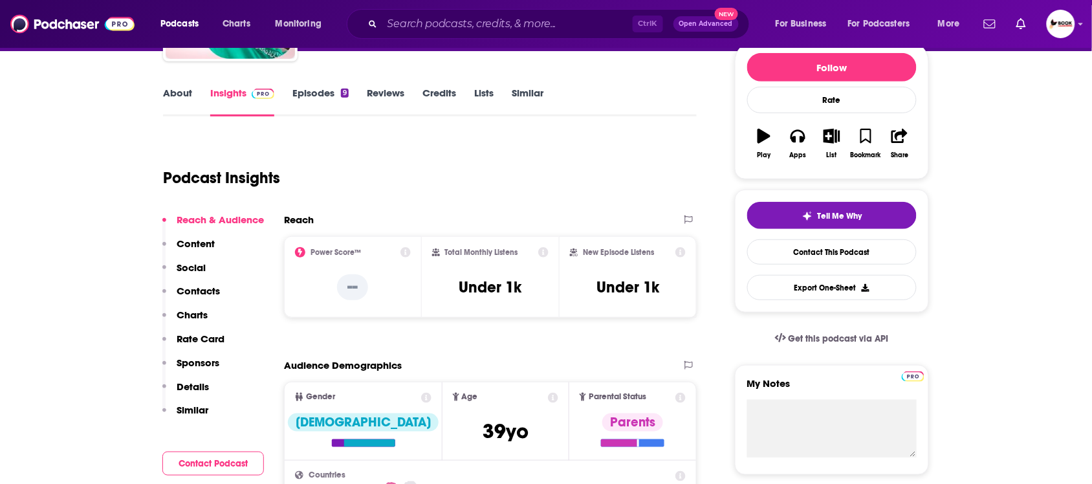
scroll to position [162, 0]
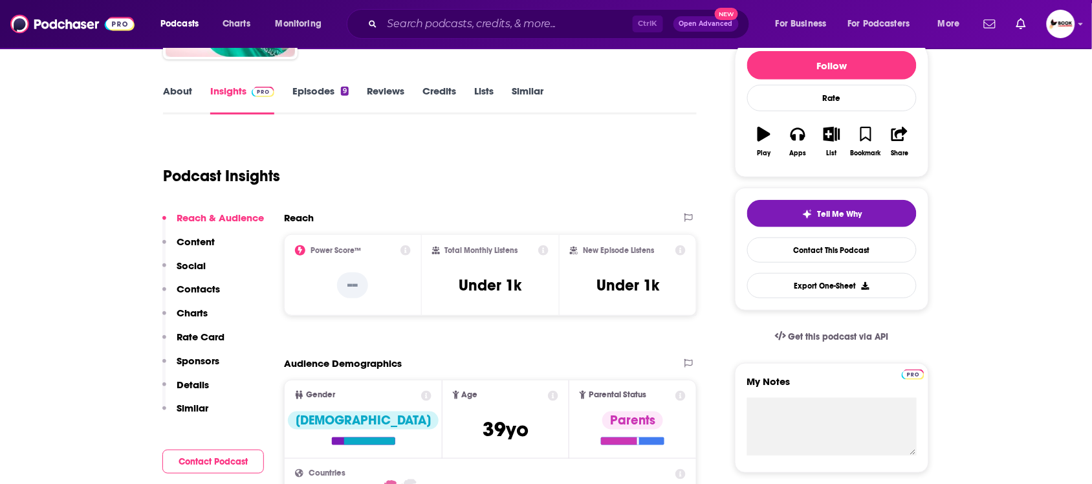
click at [212, 285] on p "Contacts" at bounding box center [198, 289] width 43 height 12
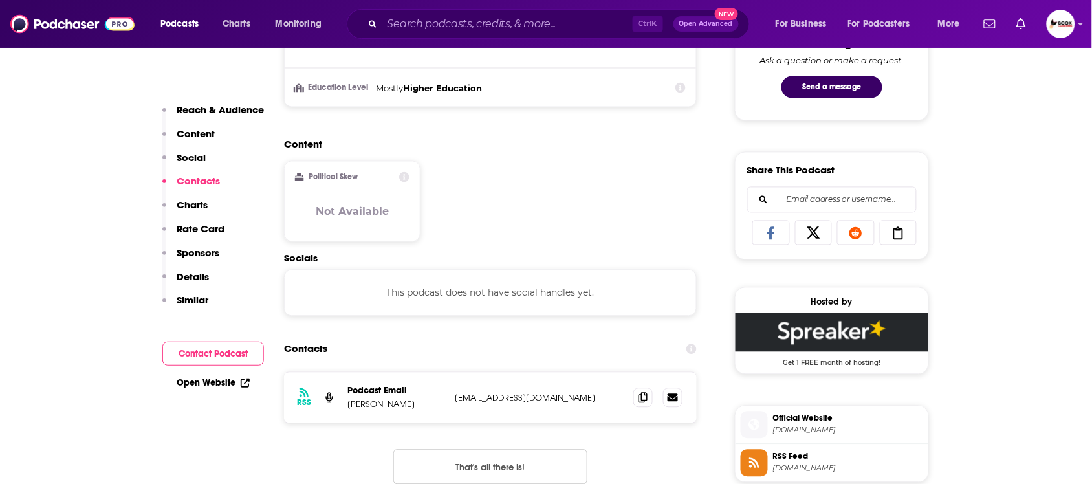
scroll to position [706, 0]
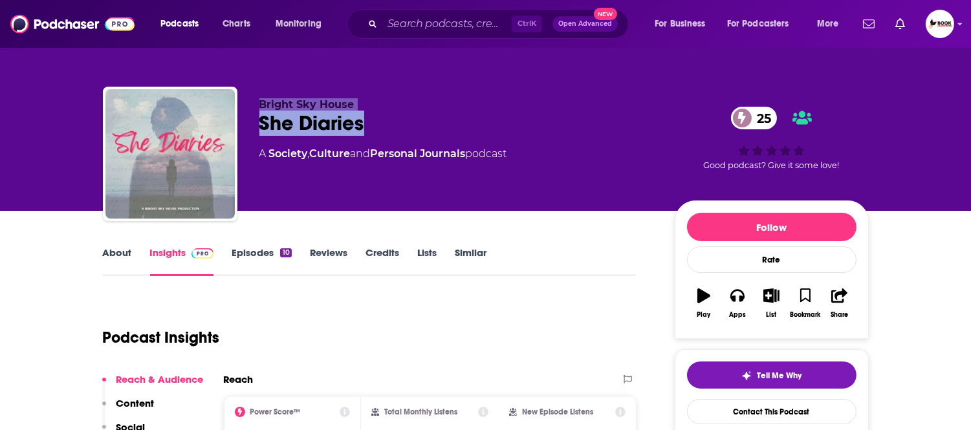
drag, startPoint x: 288, startPoint y: 130, endPoint x: 227, endPoint y: 130, distance: 61.4
click at [227, 130] on div "Bright Sky House She Diaries 25 A Society , Culture and Personal Journals podca…" at bounding box center [486, 157] width 766 height 140
click at [424, 114] on div "She Diaries 25" at bounding box center [456, 123] width 395 height 25
drag, startPoint x: 314, startPoint y: 123, endPoint x: 248, endPoint y: 124, distance: 66.0
click at [248, 124] on div "Bright Sky House She Diaries 25 A Society , Culture and Personal Journals podca…" at bounding box center [486, 157] width 766 height 140
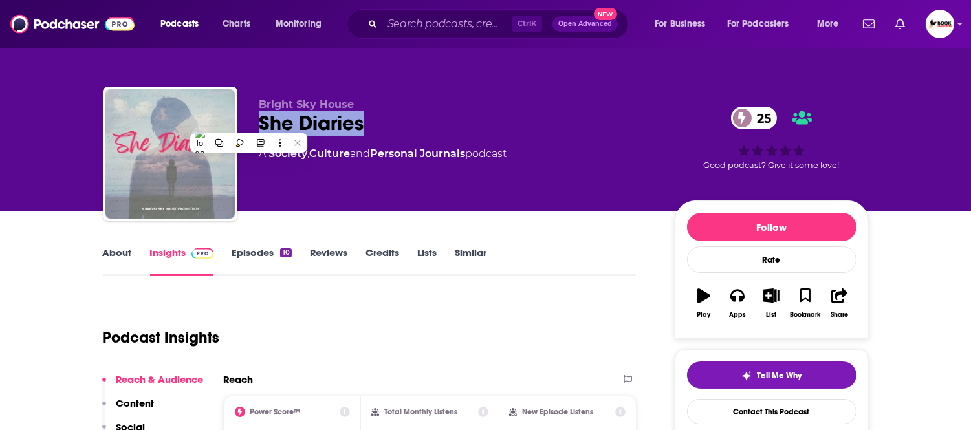
copy h2 "She Diaries"
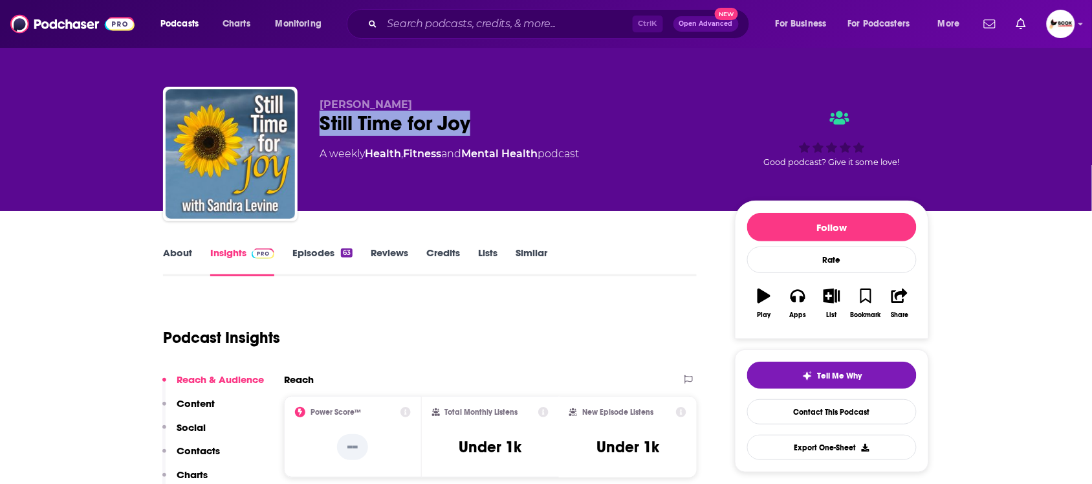
drag, startPoint x: 496, startPoint y: 124, endPoint x: 307, endPoint y: 122, distance: 188.9
click at [307, 122] on div "Sandra Levine Still Time for Joy A weekly Health , Fitness and Mental Health po…" at bounding box center [546, 157] width 766 height 140
copy h2 "Still Time for Joy"
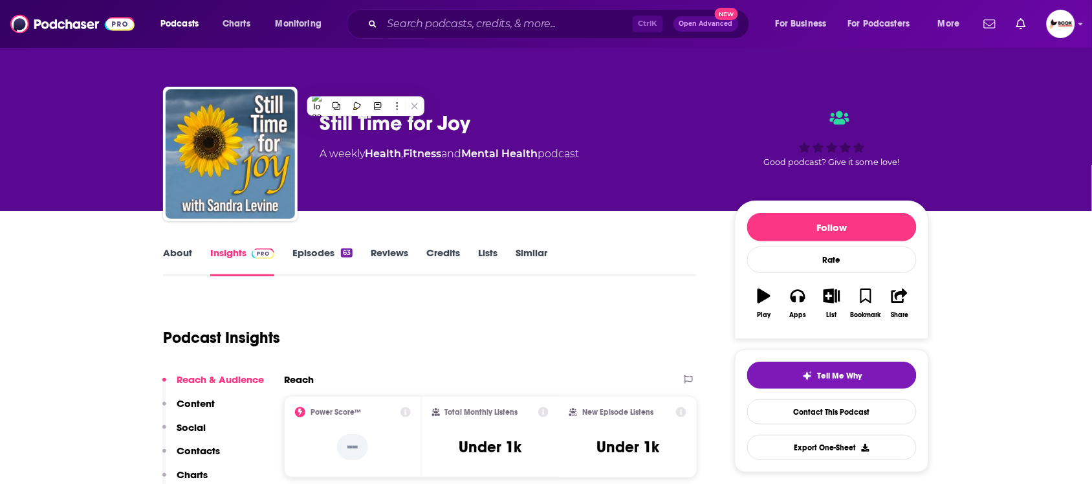
click at [512, 91] on div "Sandra Levine Still Time for Joy A weekly Health , Fitness and Mental Health po…" at bounding box center [546, 157] width 766 height 140
drag, startPoint x: 420, startPoint y: 107, endPoint x: 306, endPoint y: 105, distance: 114.5
click at [306, 105] on div "Sandra Levine Still Time for Joy A weekly Health , Fitness and Mental Health po…" at bounding box center [546, 157] width 766 height 140
copy span "Sandra Levine"
click at [212, 429] on p "Contacts" at bounding box center [198, 450] width 43 height 12
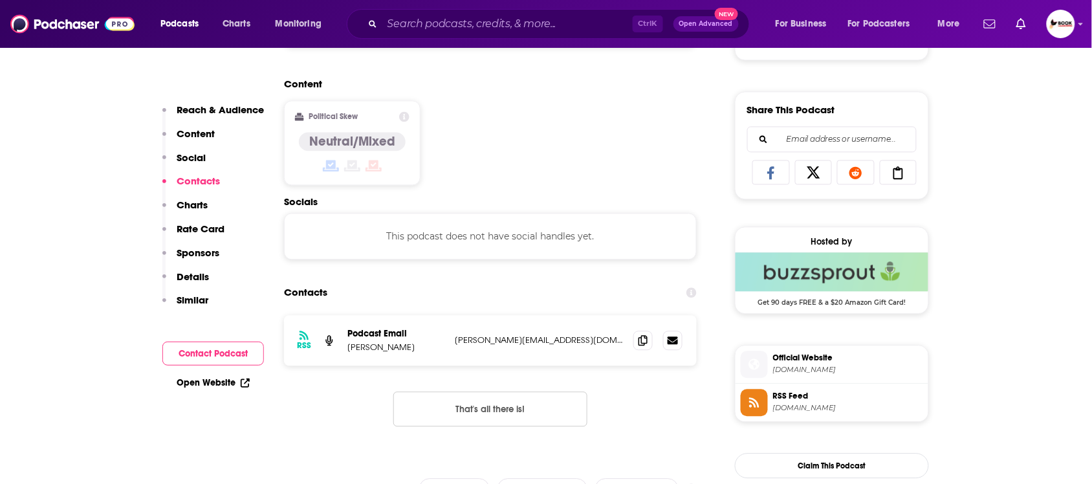
scroll to position [870, 0]
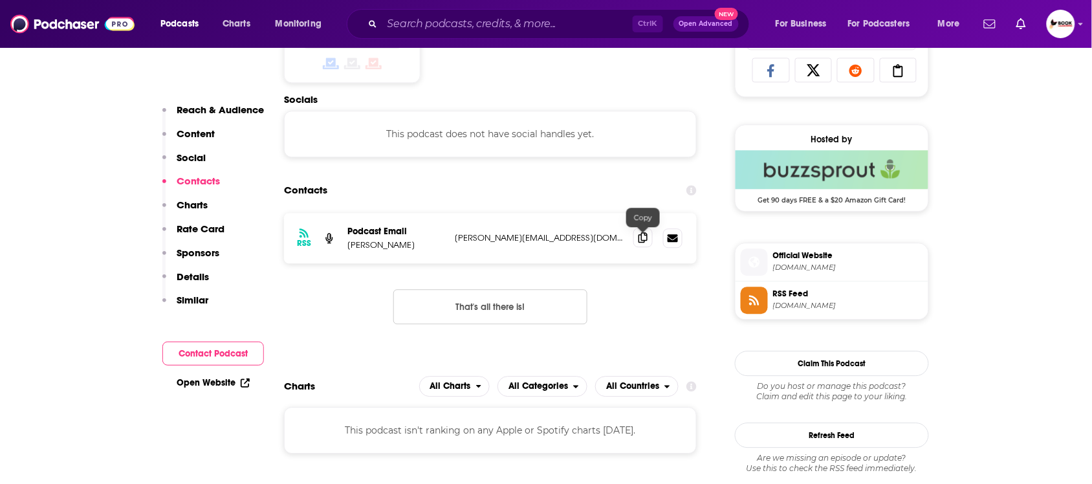
click at [644, 237] on icon at bounding box center [642, 237] width 9 height 10
click at [223, 379] on link "Open Website" at bounding box center [213, 382] width 73 height 11
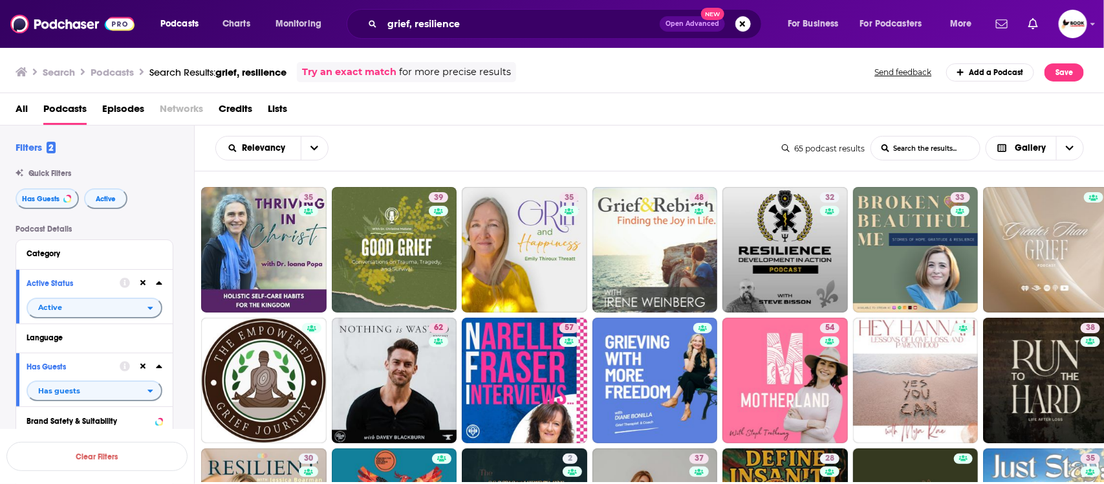
scroll to position [813, 0]
